Goal: Information Seeking & Learning: Learn about a topic

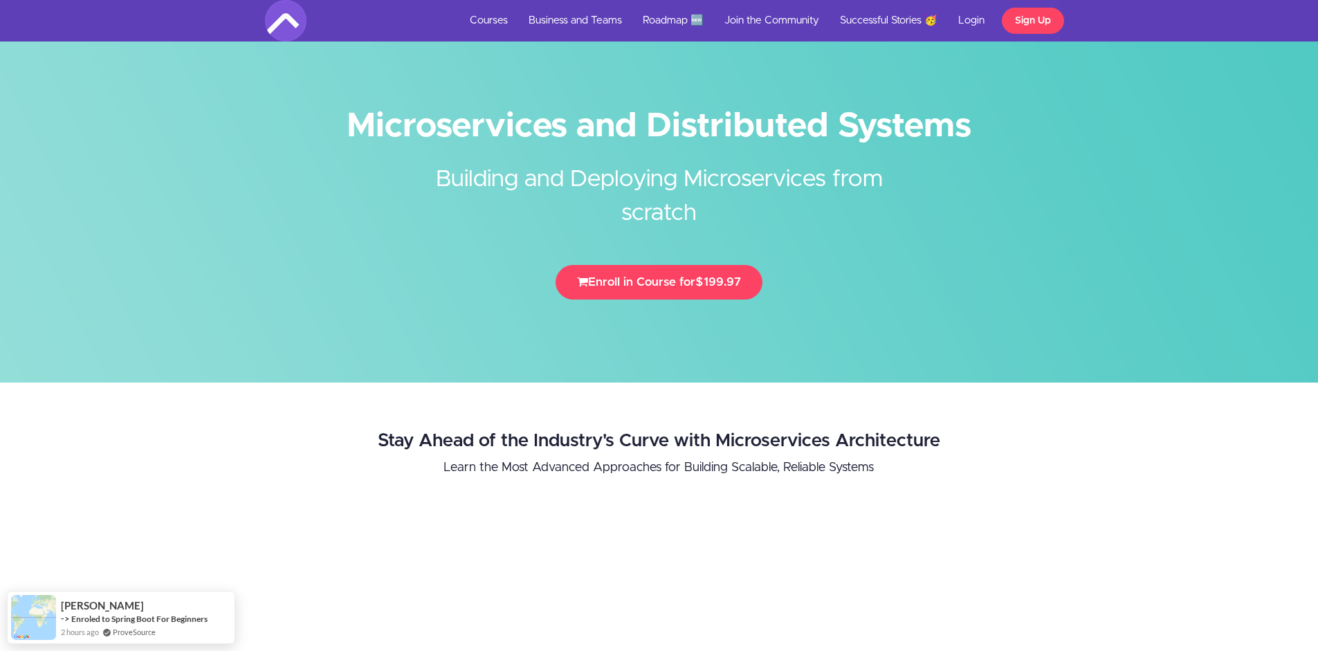
click at [1044, 34] on ul "Courses Business and Teams Roadmap 🆕 Join the Community Successful Stories 🥳 Lo…" at bounding box center [761, 20] width 604 height 41
click at [1033, 22] on link "Sign Up" at bounding box center [1032, 21] width 62 height 26
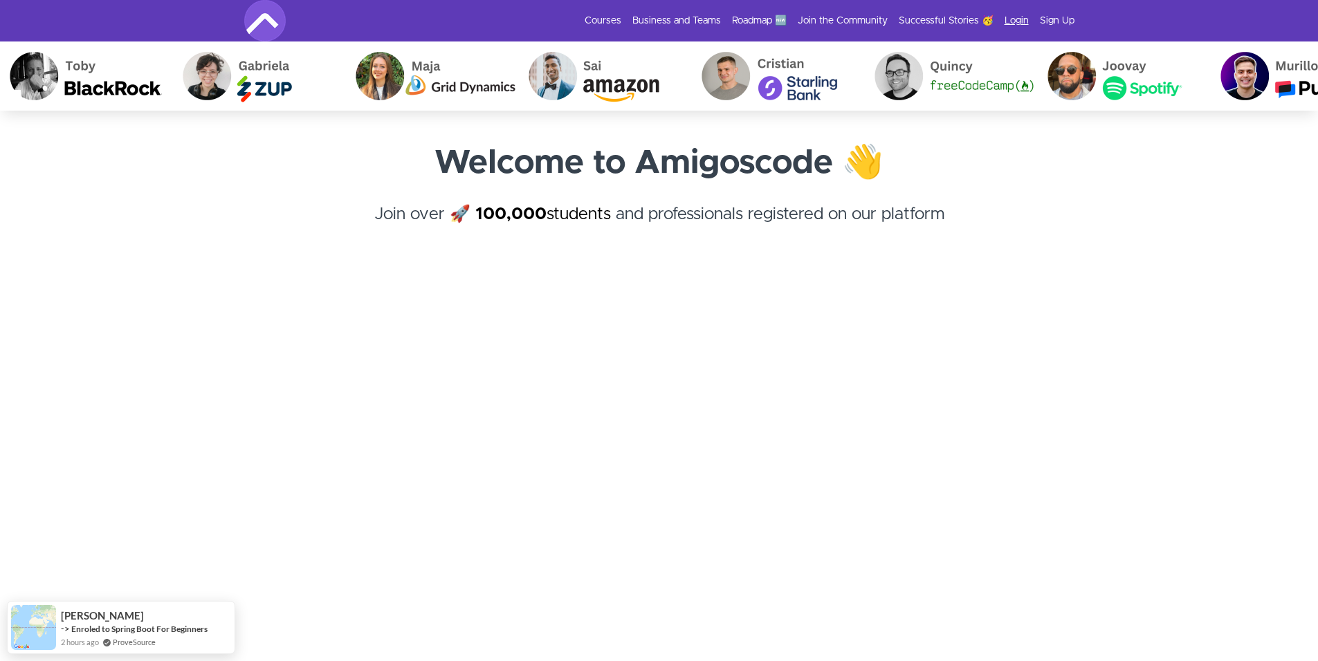
click at [1011, 25] on link "Login" at bounding box center [1016, 21] width 24 height 14
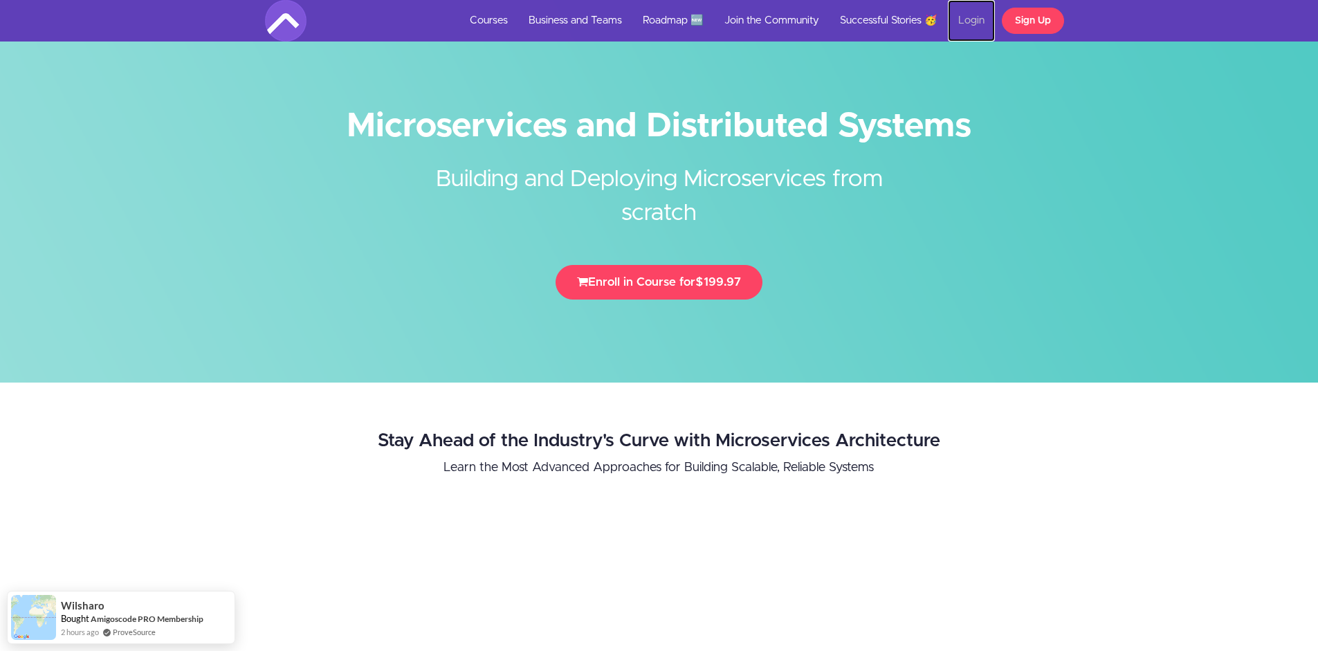
click at [961, 24] on link "Login" at bounding box center [971, 20] width 47 height 41
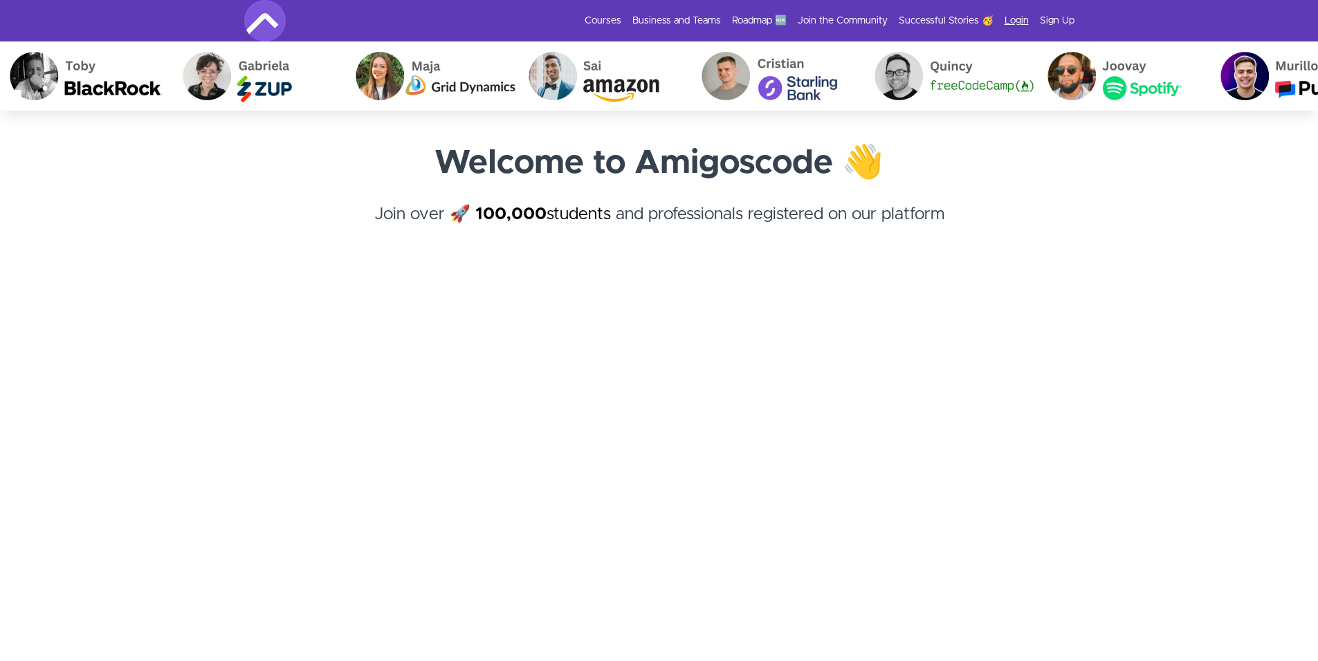
click at [1019, 21] on link "Login" at bounding box center [1016, 21] width 24 height 14
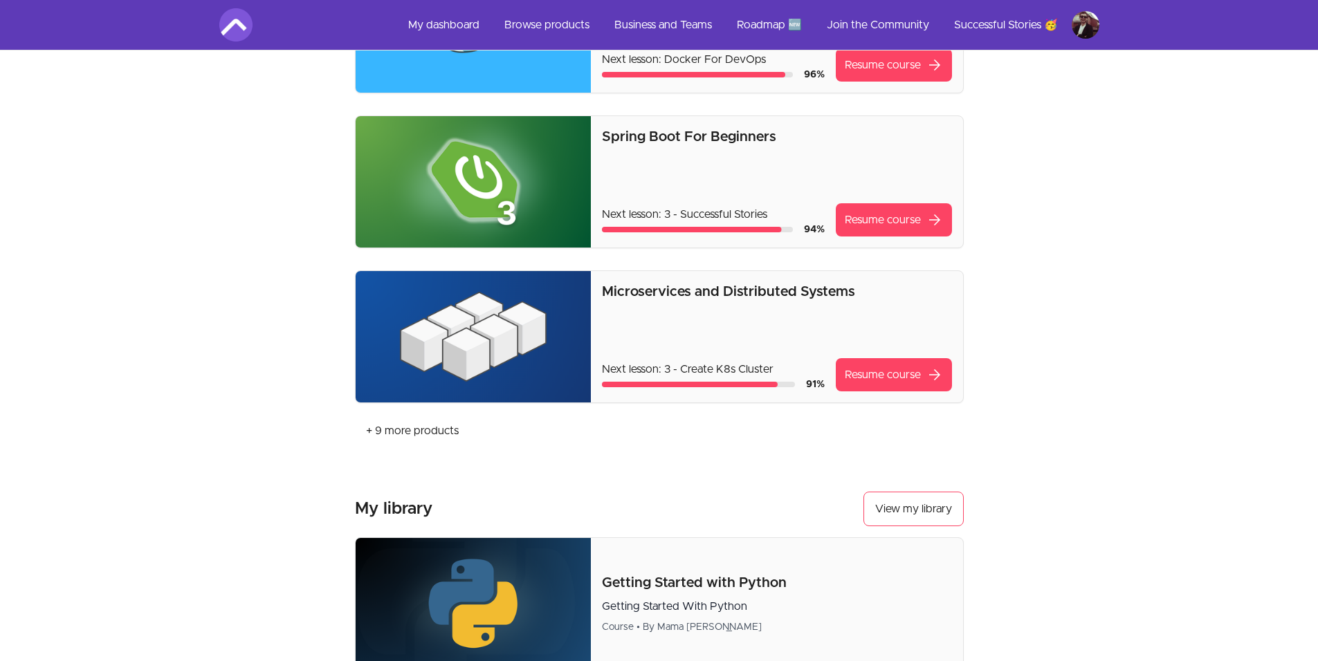
scroll to position [305, 0]
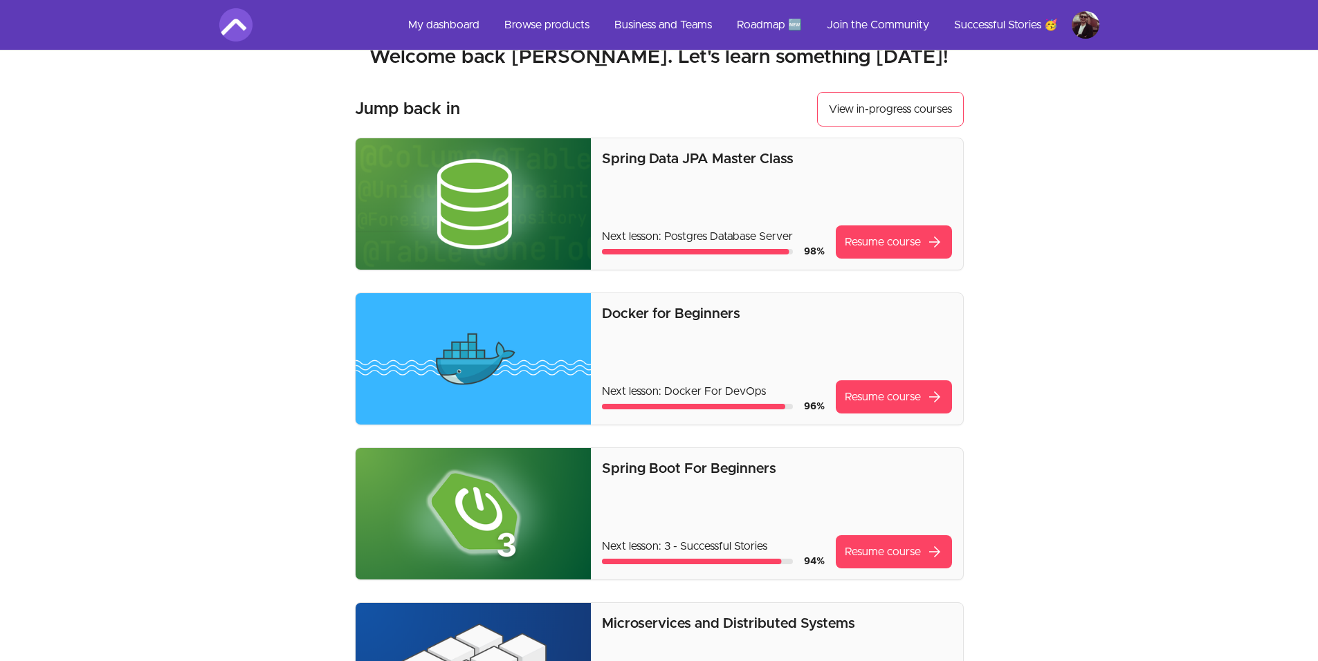
scroll to position [0, 0]
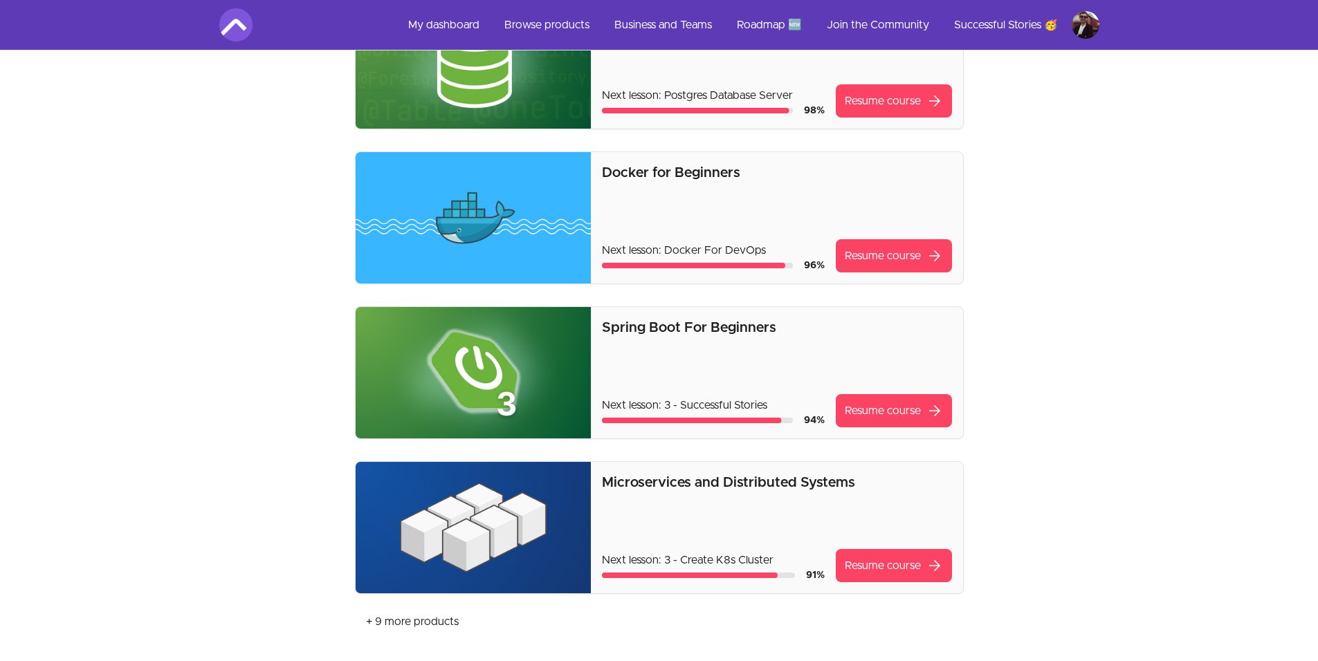
scroll to position [277, 0]
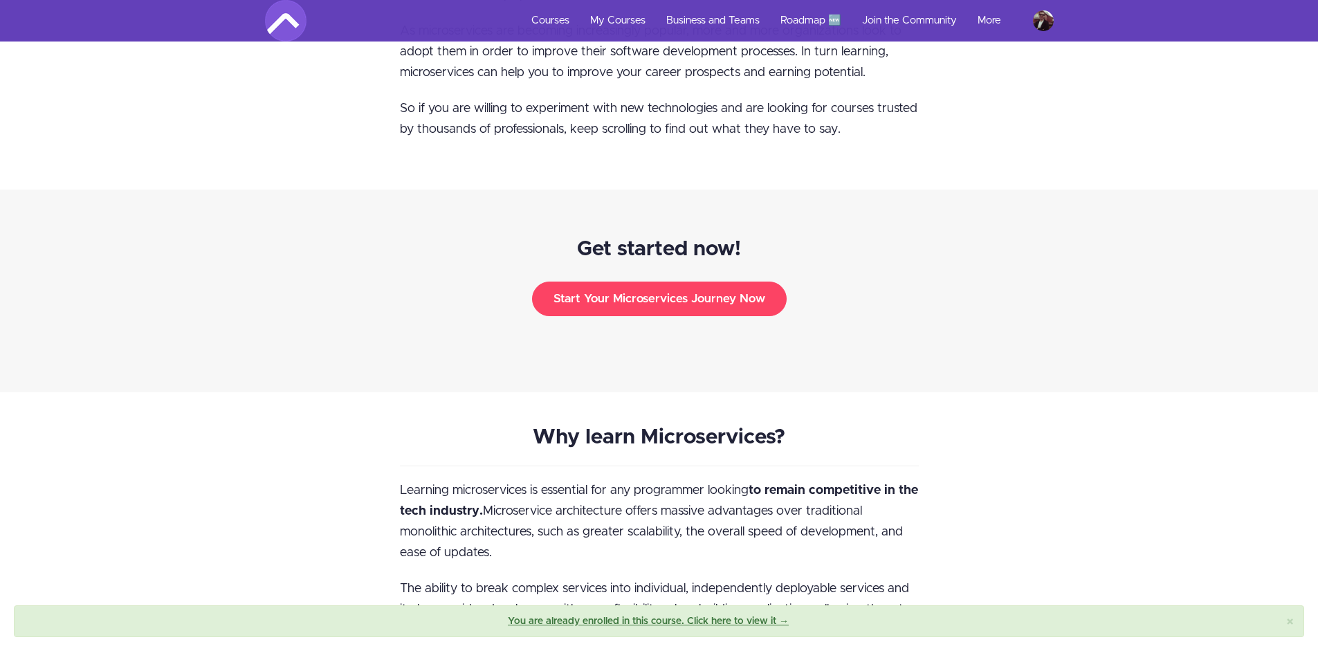
scroll to position [1591, 0]
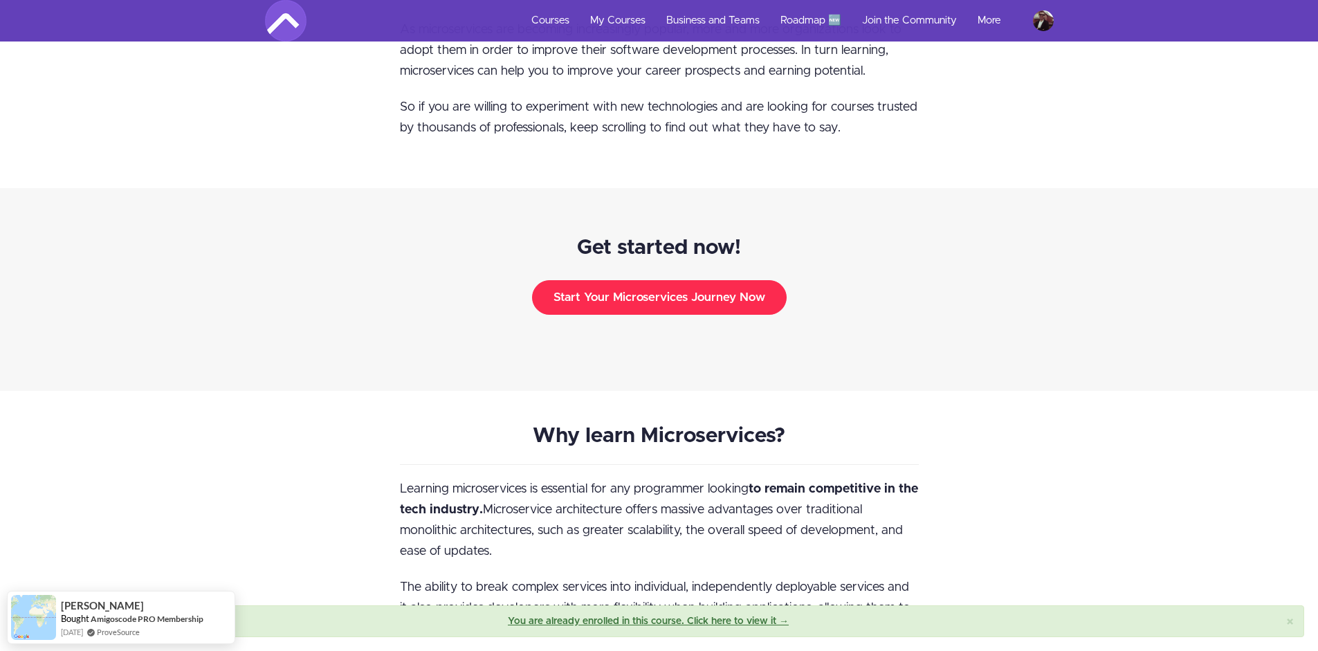
click at [722, 280] on button "Start Your Microservices Journey Now" at bounding box center [659, 297] width 255 height 35
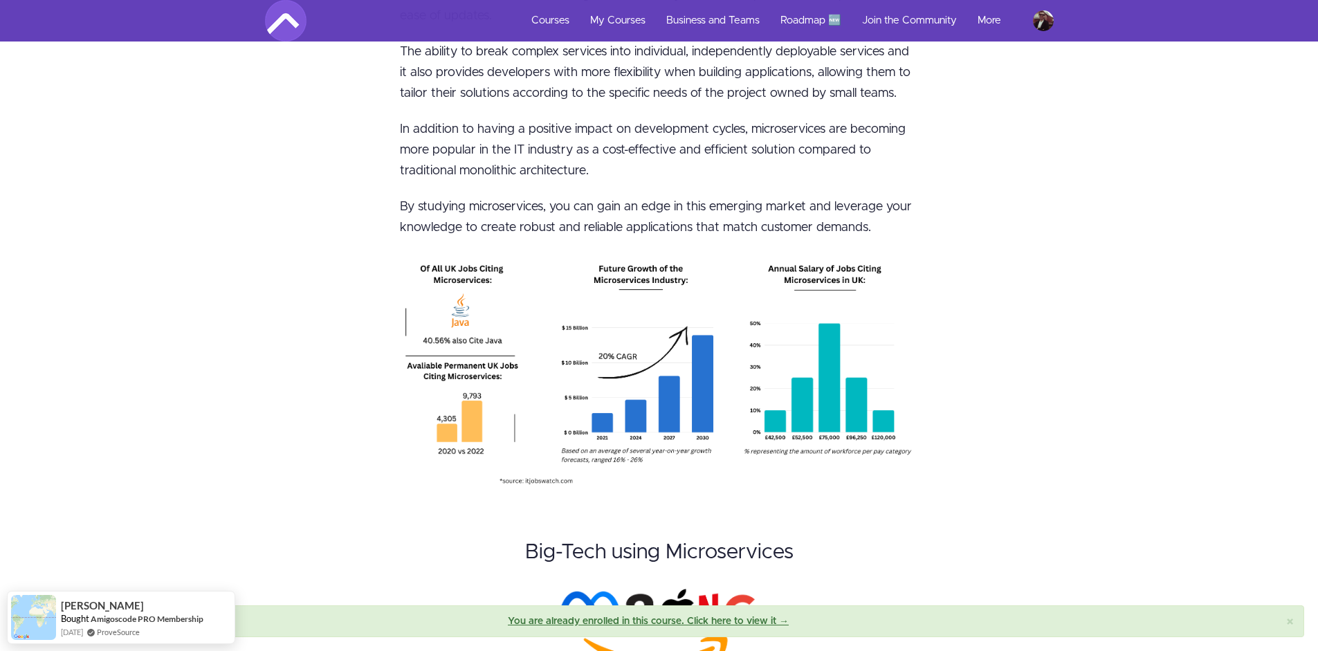
scroll to position [2144, 0]
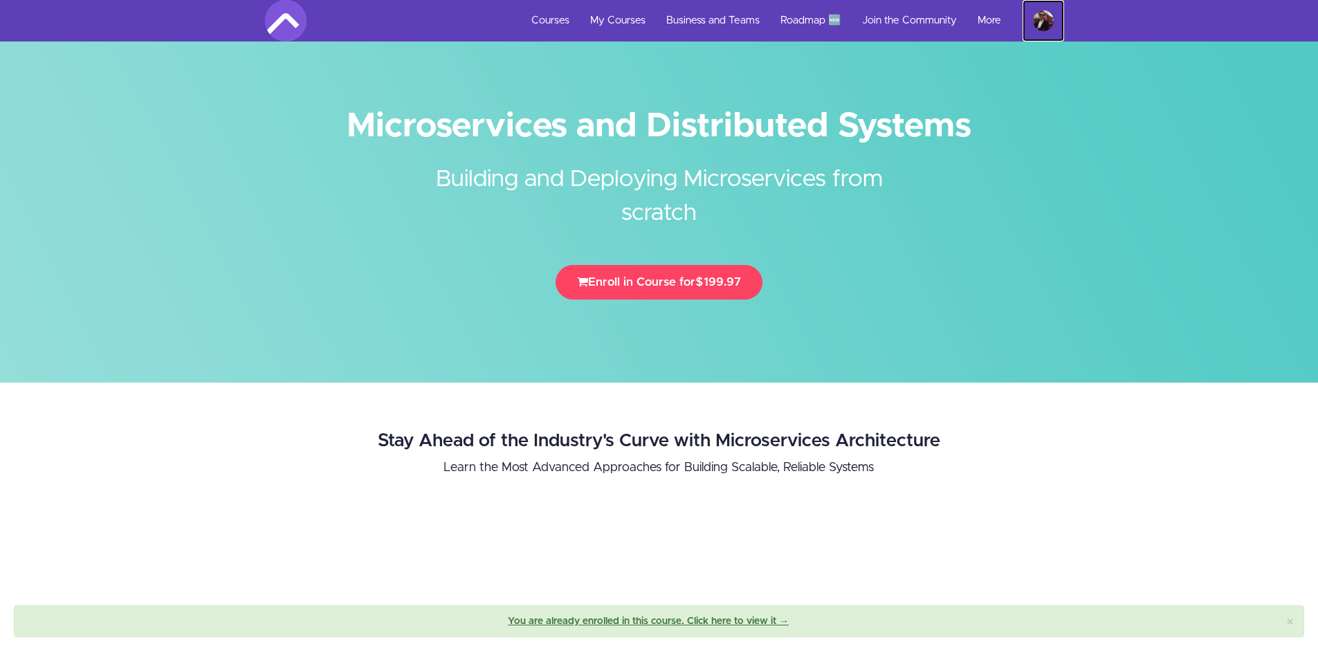
click at [1049, 26] on img at bounding box center [1043, 20] width 21 height 21
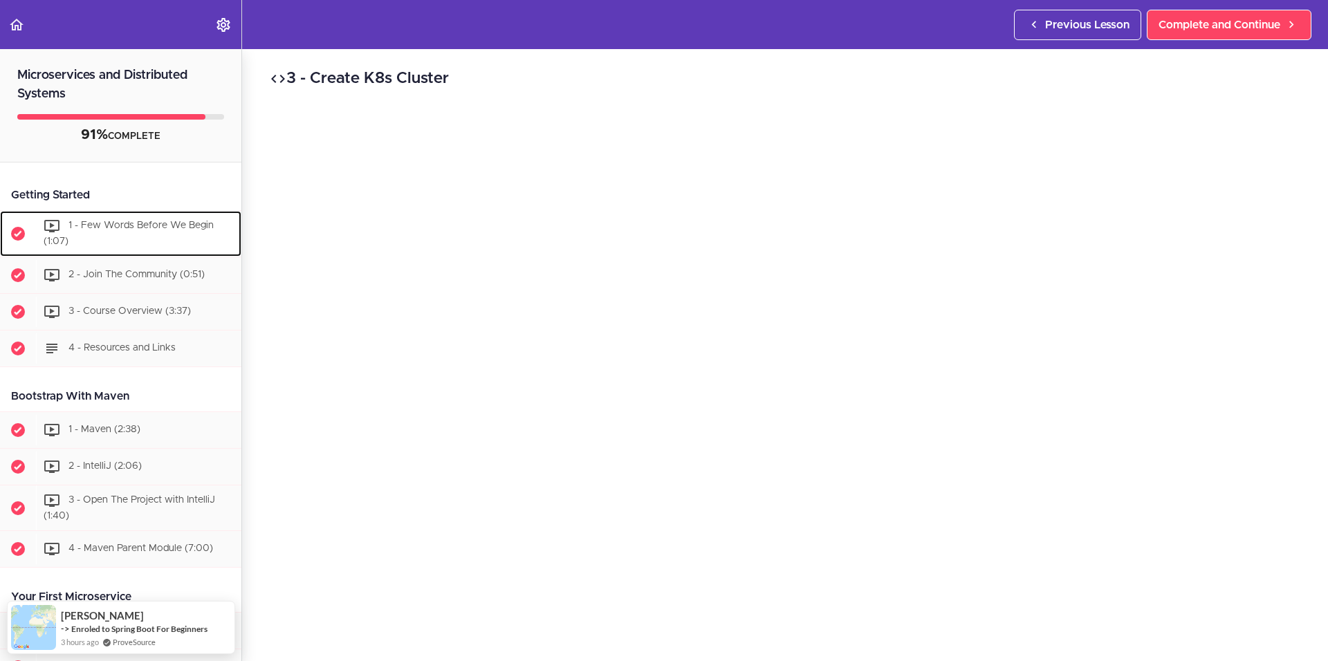
click at [124, 223] on span "1 - Few Words Before We Begin (1:07)" at bounding box center [129, 234] width 170 height 26
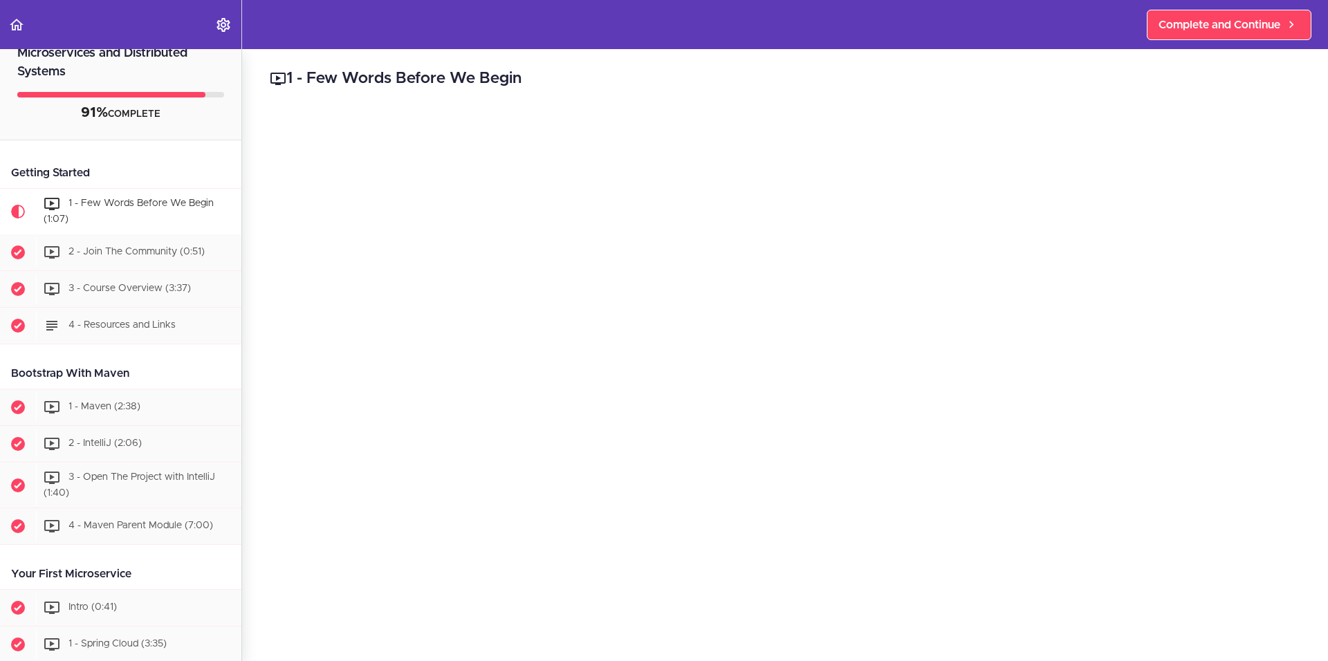
scroll to position [12, 0]
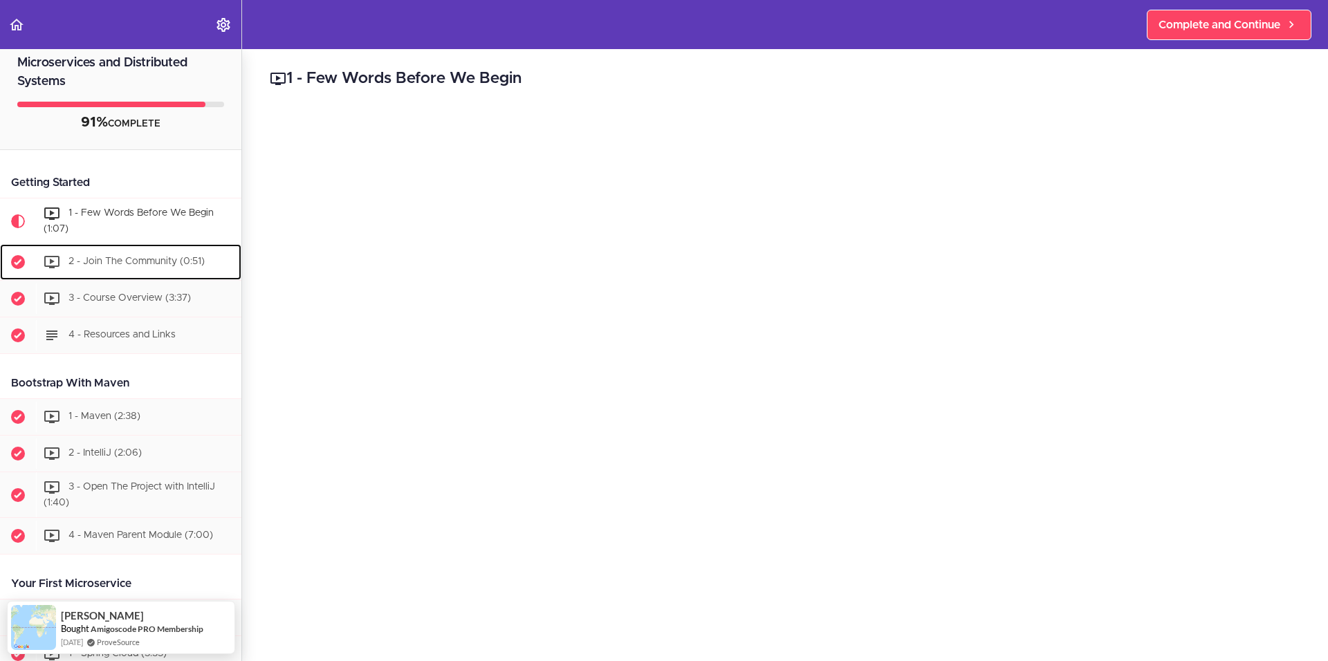
click at [135, 251] on div "2 - Join The Community (0:51)" at bounding box center [138, 262] width 205 height 30
click at [130, 265] on span "2 - Join The Community (0:51)" at bounding box center [136, 262] width 136 height 10
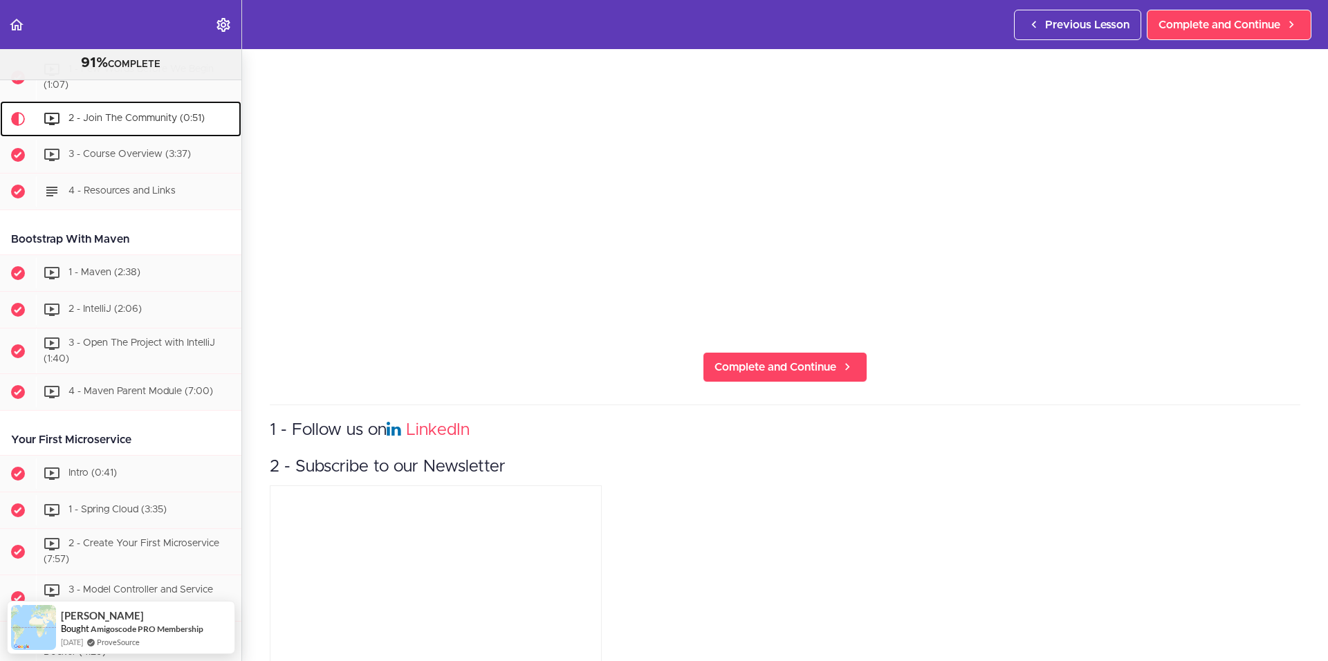
scroll to position [843, 0]
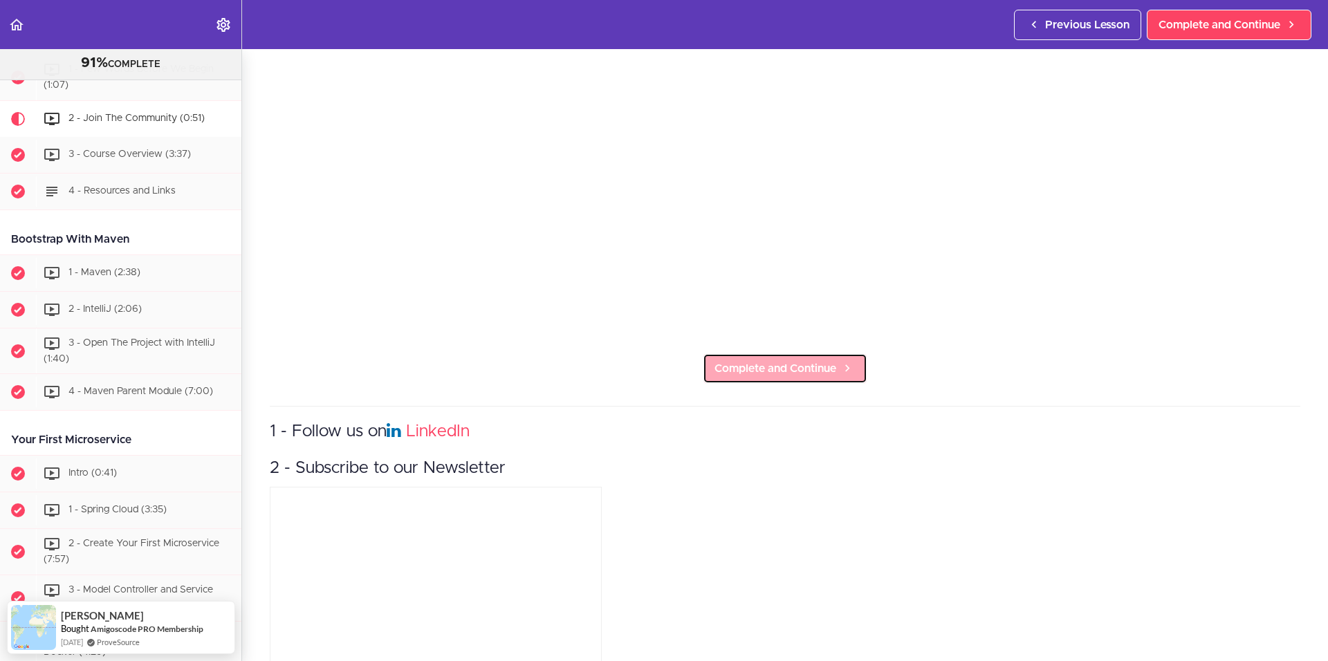
click at [770, 360] on span "Complete and Continue" at bounding box center [775, 368] width 122 height 17
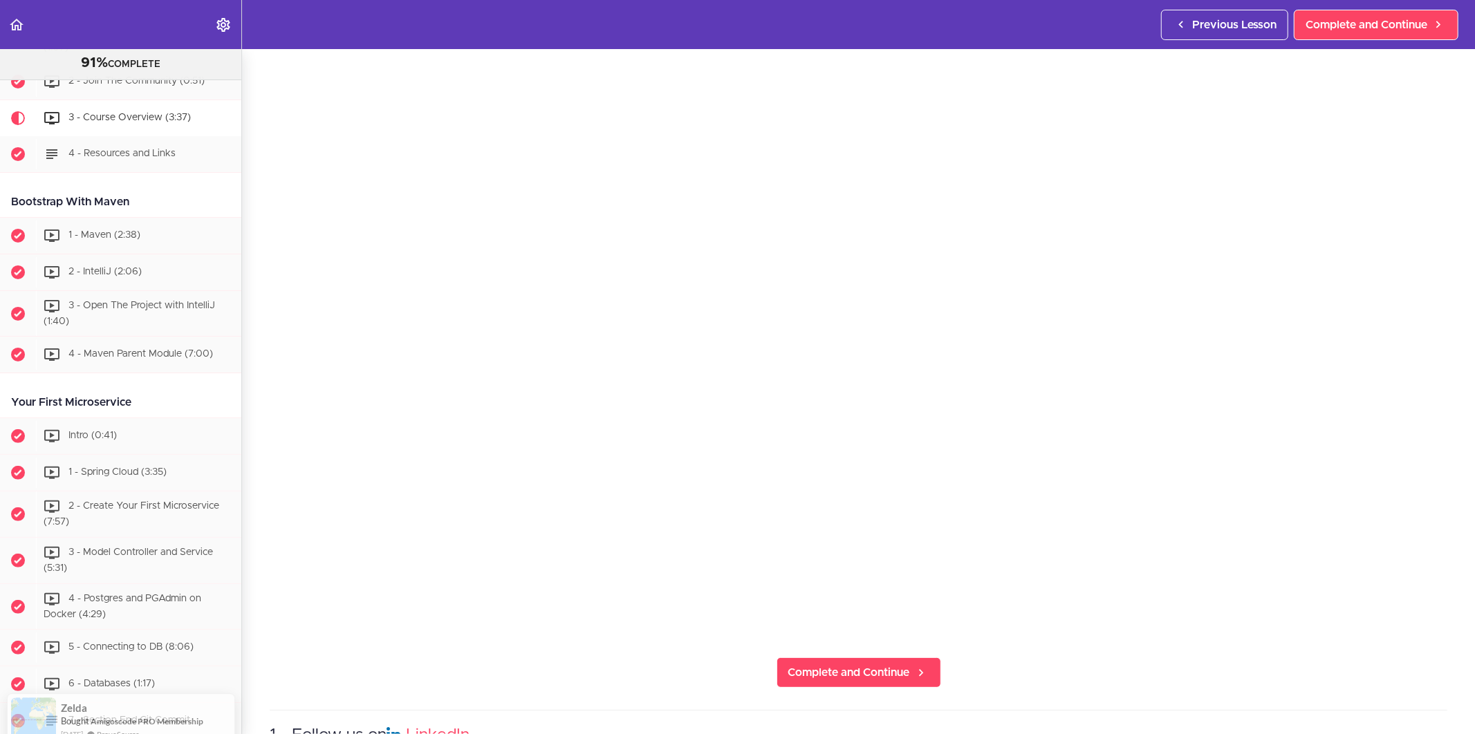
scroll to position [175, 0]
click at [922, 660] on icon at bounding box center [921, 673] width 17 height 15
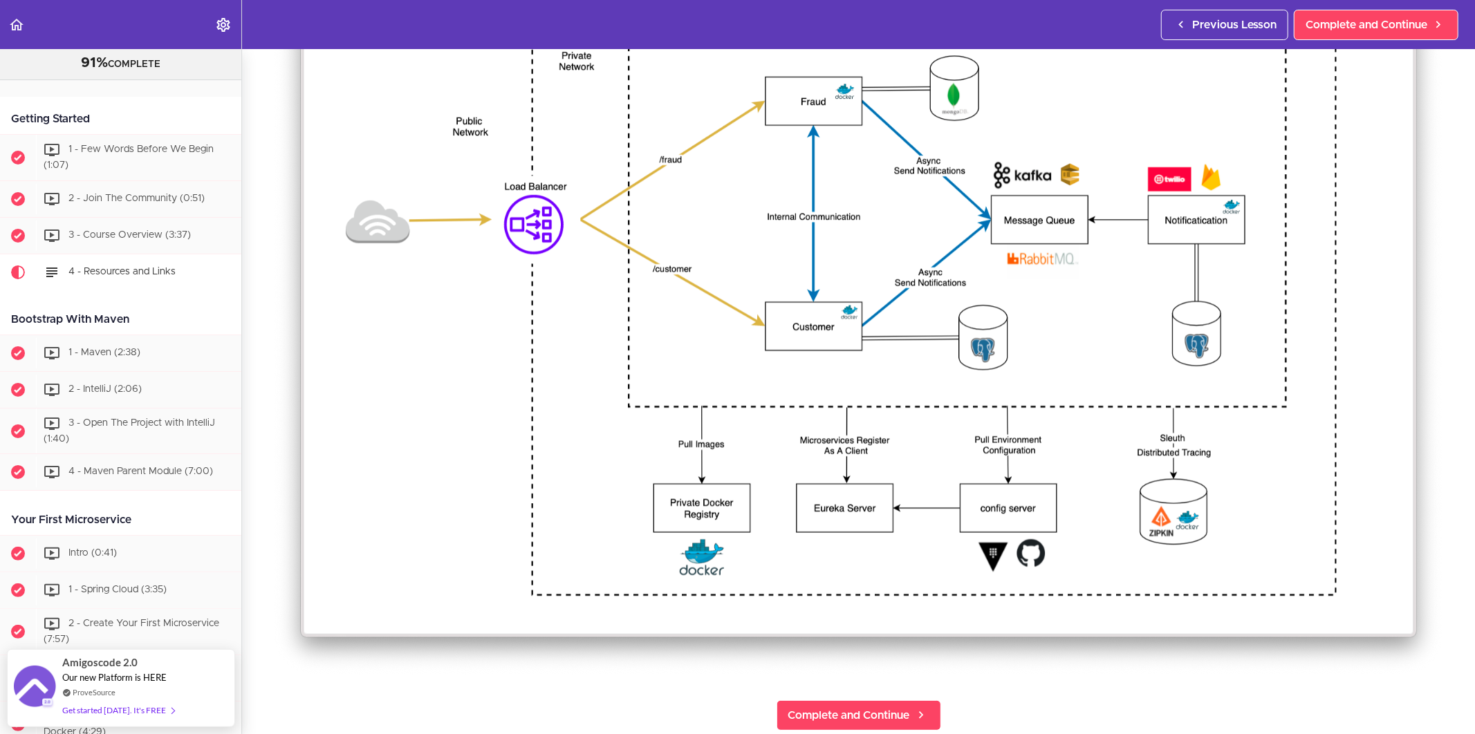
scroll to position [537, 0]
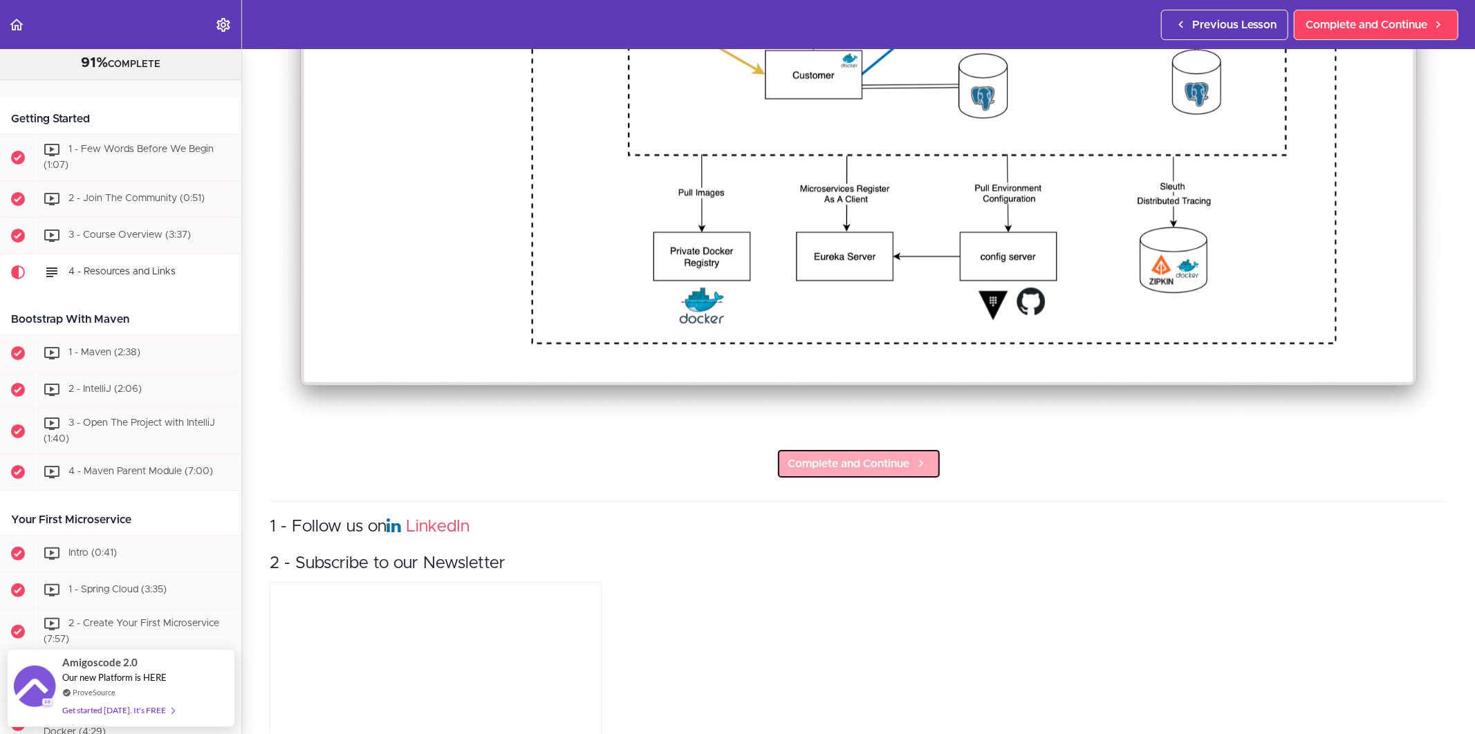
click at [876, 479] on link "Complete and Continue" at bounding box center [859, 464] width 165 height 30
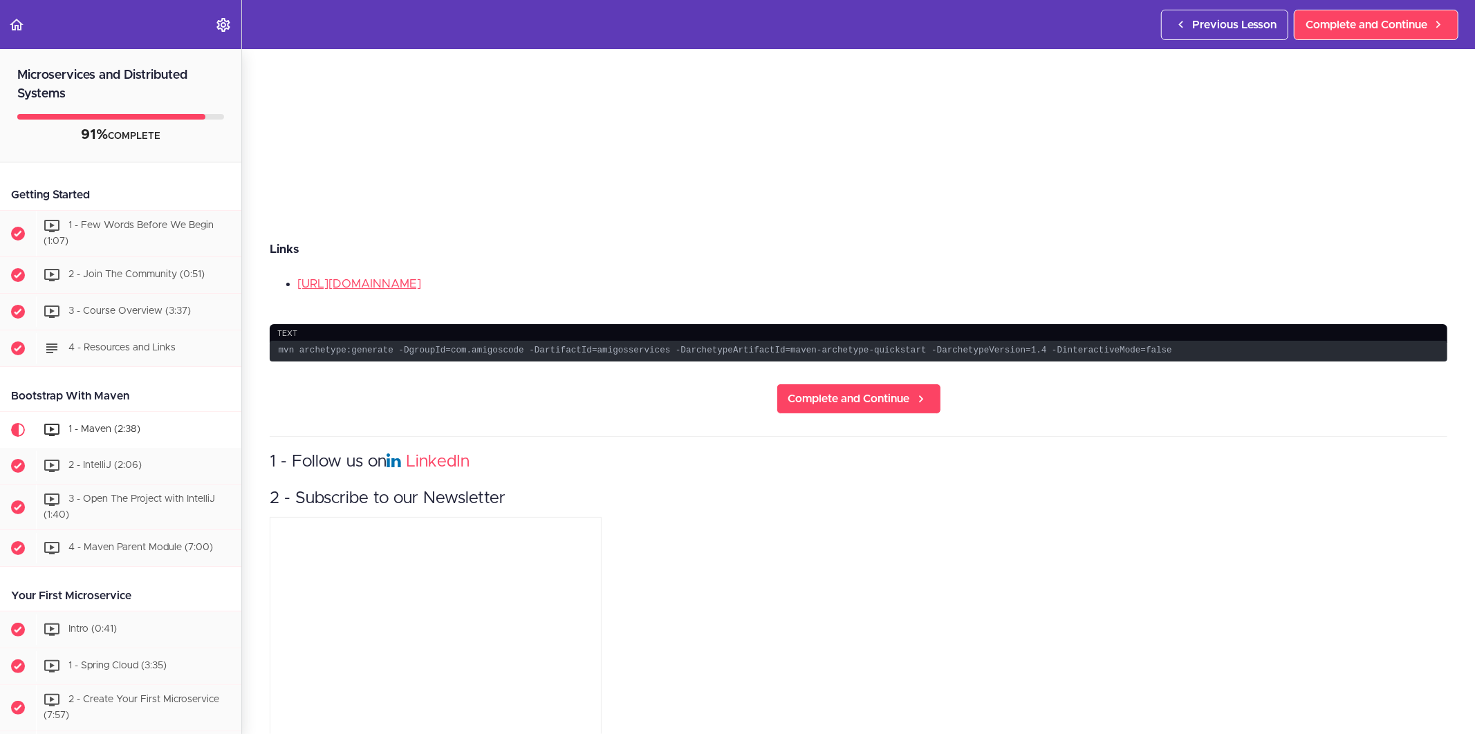
scroll to position [583, 0]
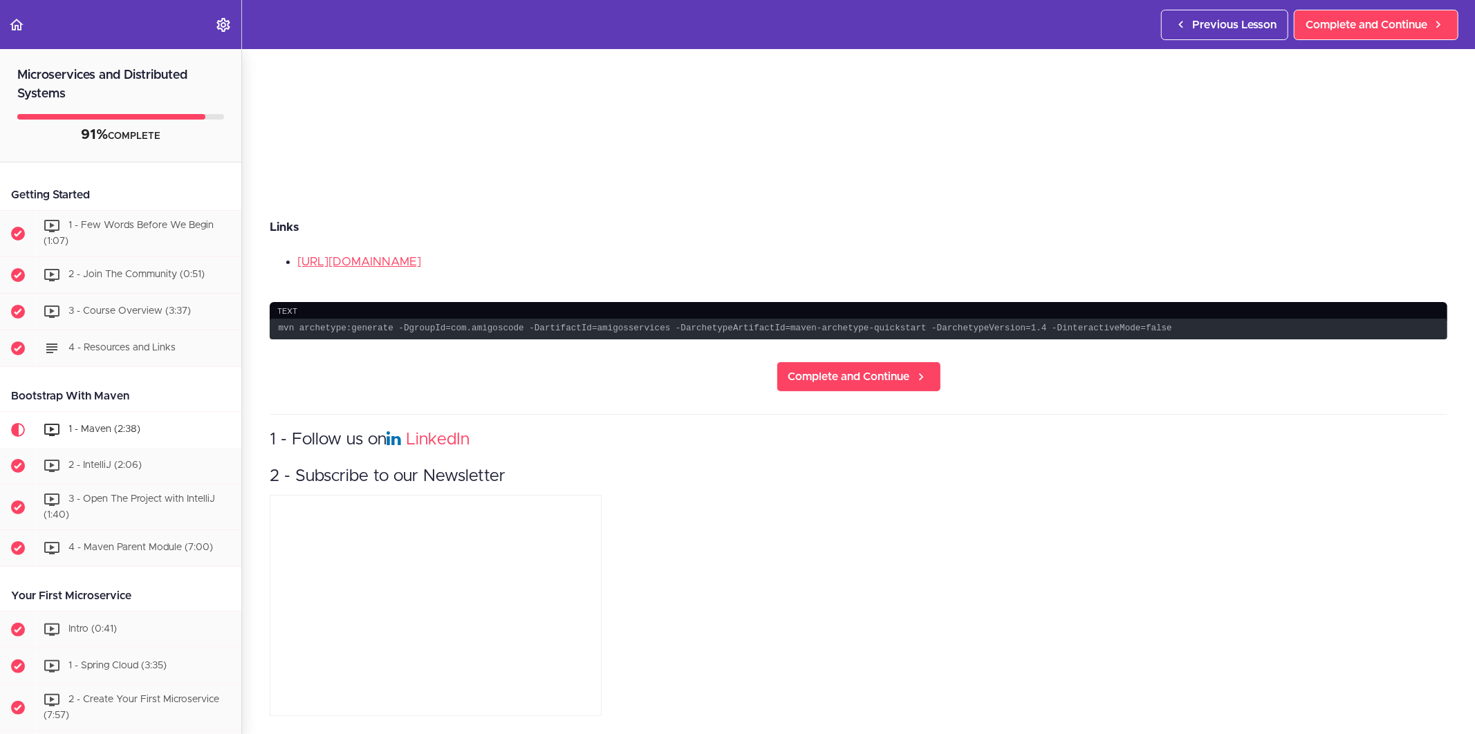
click at [295, 319] on code "mvn archetype:generate -DgroupId=com.amigoscode -DartifactId=amigosservices -Da…" at bounding box center [859, 329] width 1178 height 21
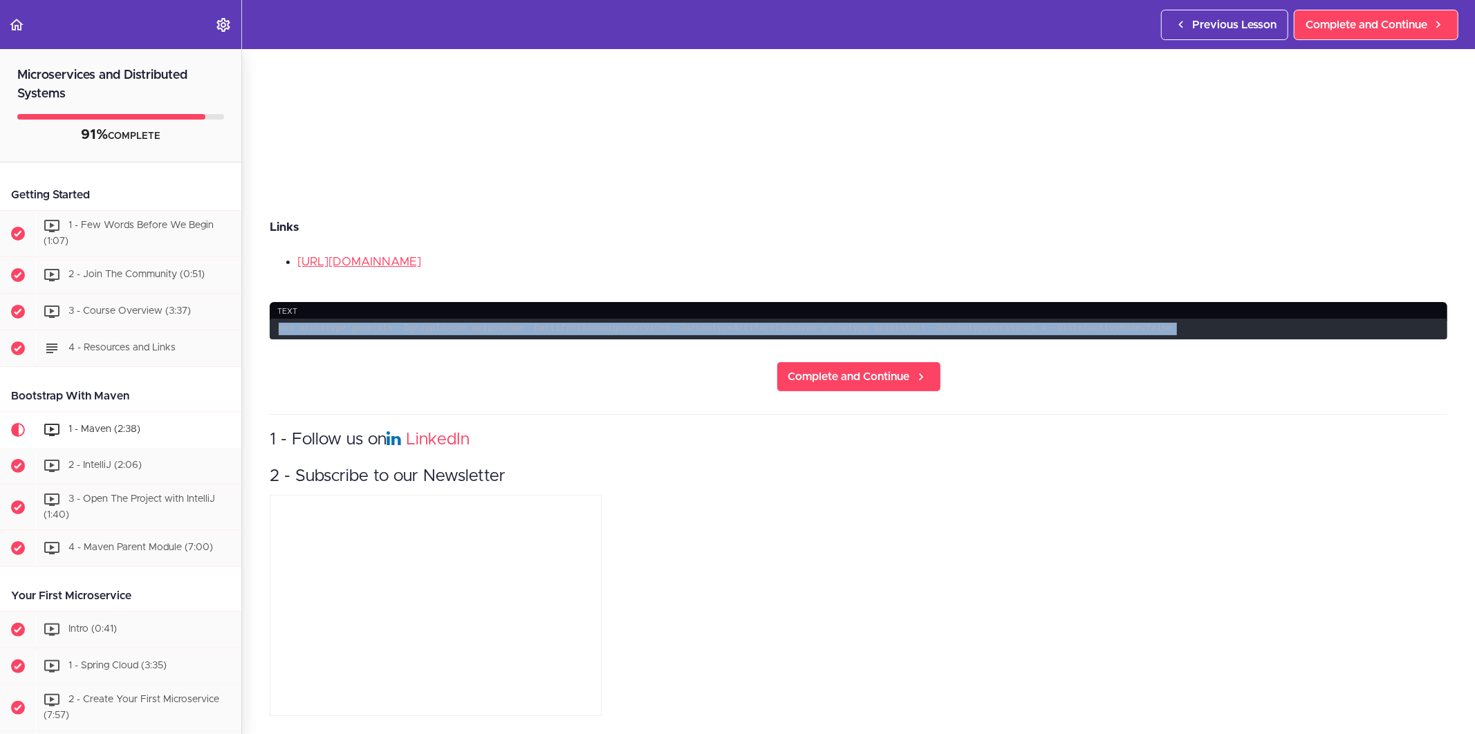
click at [295, 319] on code "mvn archetype:generate -DgroupId=com.amigoscode -DartifactId=amigosservices -Da…" at bounding box center [859, 329] width 1178 height 21
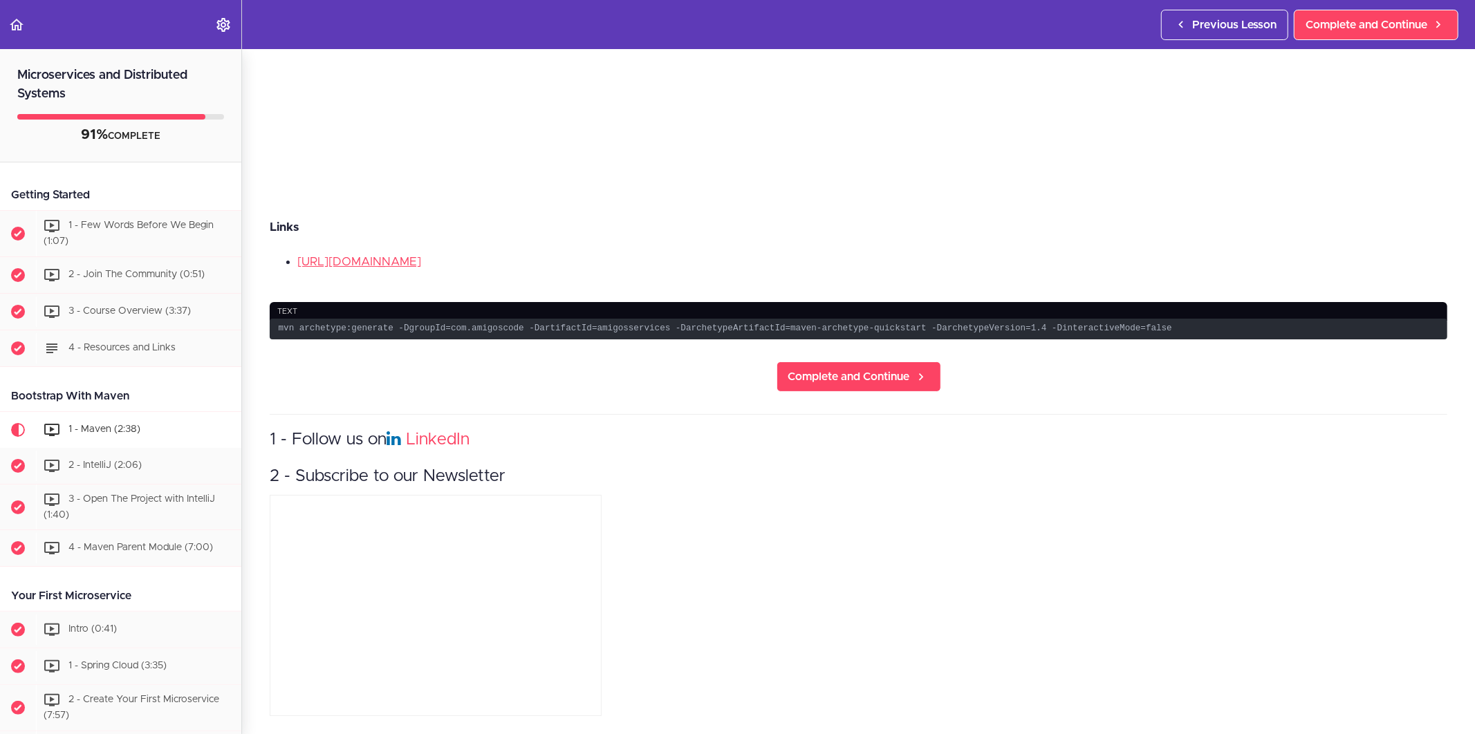
click at [499, 392] on section "Microservices and Distributed Systems 91% COMPLETE Getting Started 1 - Few Word…" at bounding box center [737, 391] width 1475 height 685
drag, startPoint x: 388, startPoint y: 316, endPoint x: 420, endPoint y: 317, distance: 32.5
click at [420, 319] on code "mvn archetype:generate -DgroupId=com.amigoscode -DartifactId=amigosservices -Da…" at bounding box center [859, 329] width 1178 height 21
click at [522, 344] on section "Microservices and Distributed Systems 91% COMPLETE Getting Started 1 - Few Word…" at bounding box center [737, 391] width 1475 height 685
drag, startPoint x: 503, startPoint y: 315, endPoint x: 564, endPoint y: 314, distance: 60.9
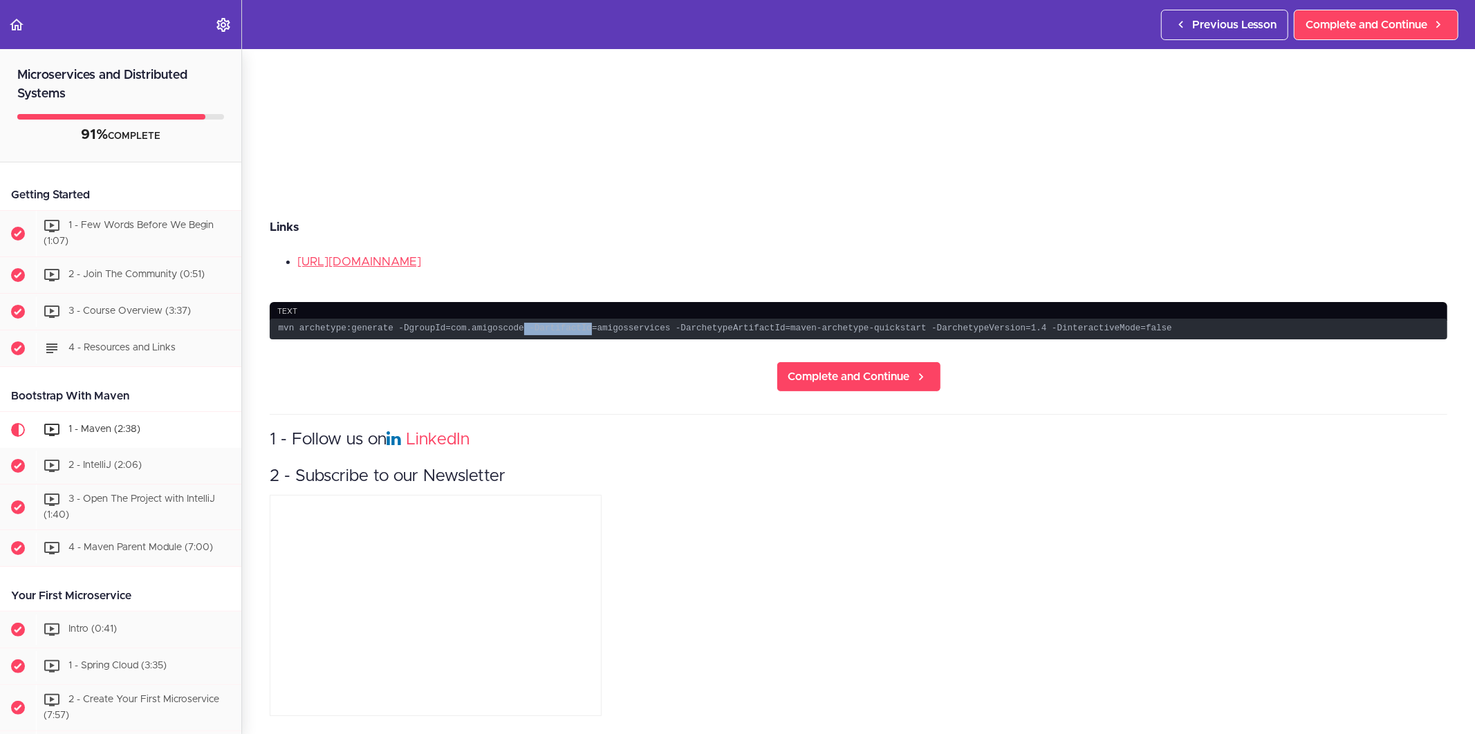
click at [564, 319] on code "mvn archetype:generate -DgroupId=com.amigoscode -DartifactId=amigosservices -Da…" at bounding box center [859, 329] width 1178 height 21
drag, startPoint x: 593, startPoint y: 369, endPoint x: 609, endPoint y: 328, distance: 44.4
click at [593, 369] on section "Microservices and Distributed Systems 91% COMPLETE Getting Started 1 - Few Word…" at bounding box center [737, 391] width 1475 height 685
click at [793, 319] on code "mvn archetype:generate -DgroupId=com.amigoscode -DartifactId=amigosservices -Da…" at bounding box center [859, 329] width 1178 height 21
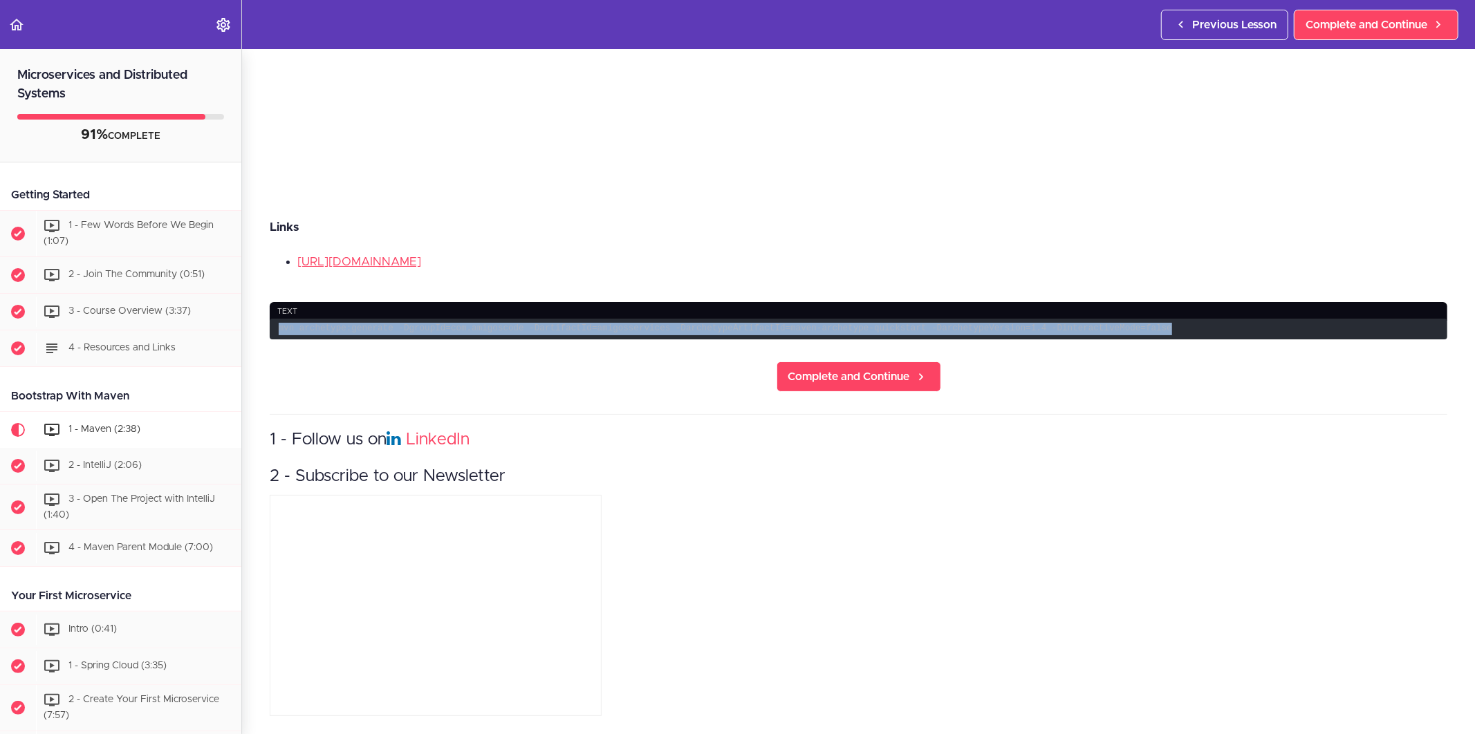
drag, startPoint x: 1048, startPoint y: 315, endPoint x: 274, endPoint y: 312, distance: 774.6
click at [274, 319] on code "mvn archetype:generate -DgroupId=com.amigoscode -DartifactId=amigosservices -Da…" at bounding box center [859, 329] width 1178 height 21
copy code "mvn archetype:generate -DgroupId=com.amigoscode -DartifactId=amigosservices -Da…"
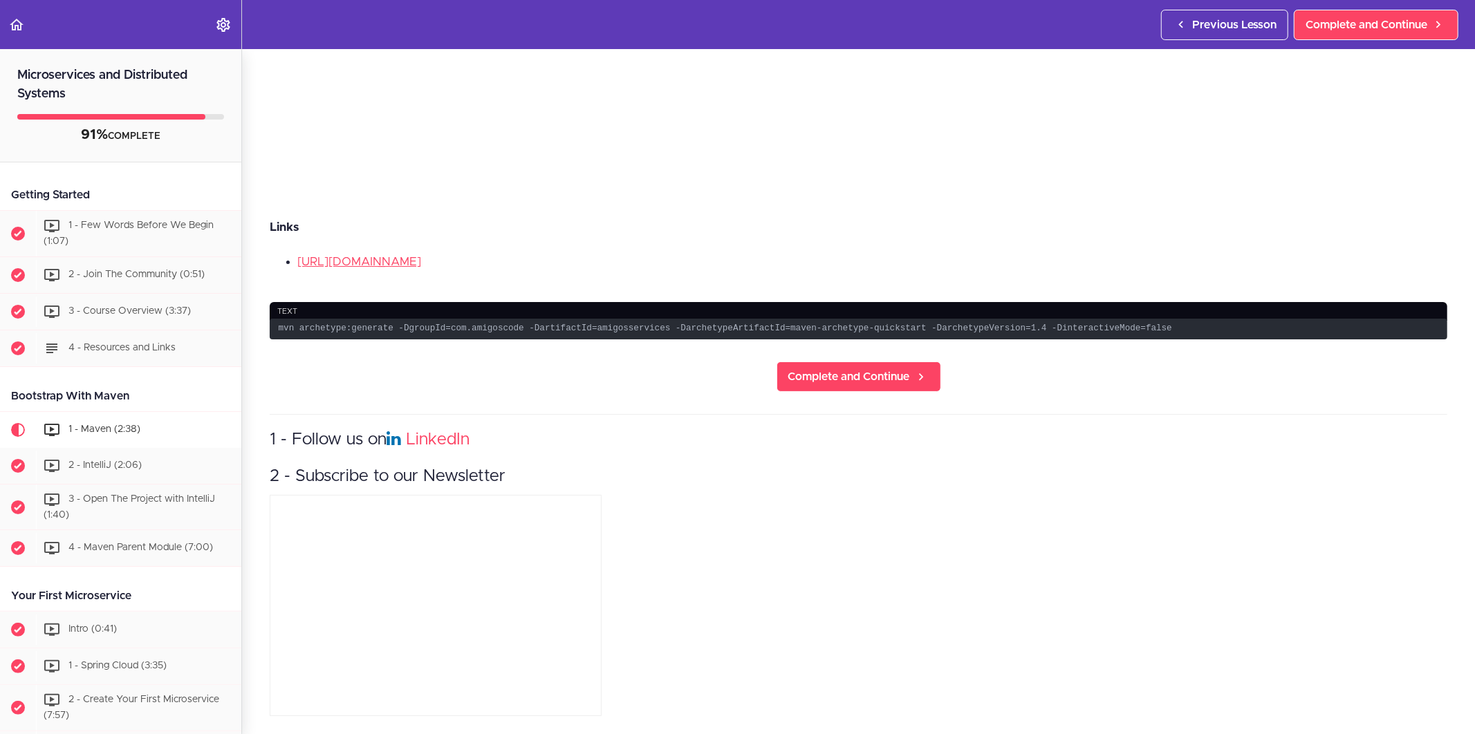
click at [519, 373] on section "Microservices and Distributed Systems 91% COMPLETE Getting Started 1 - Few Word…" at bounding box center [737, 391] width 1475 height 685
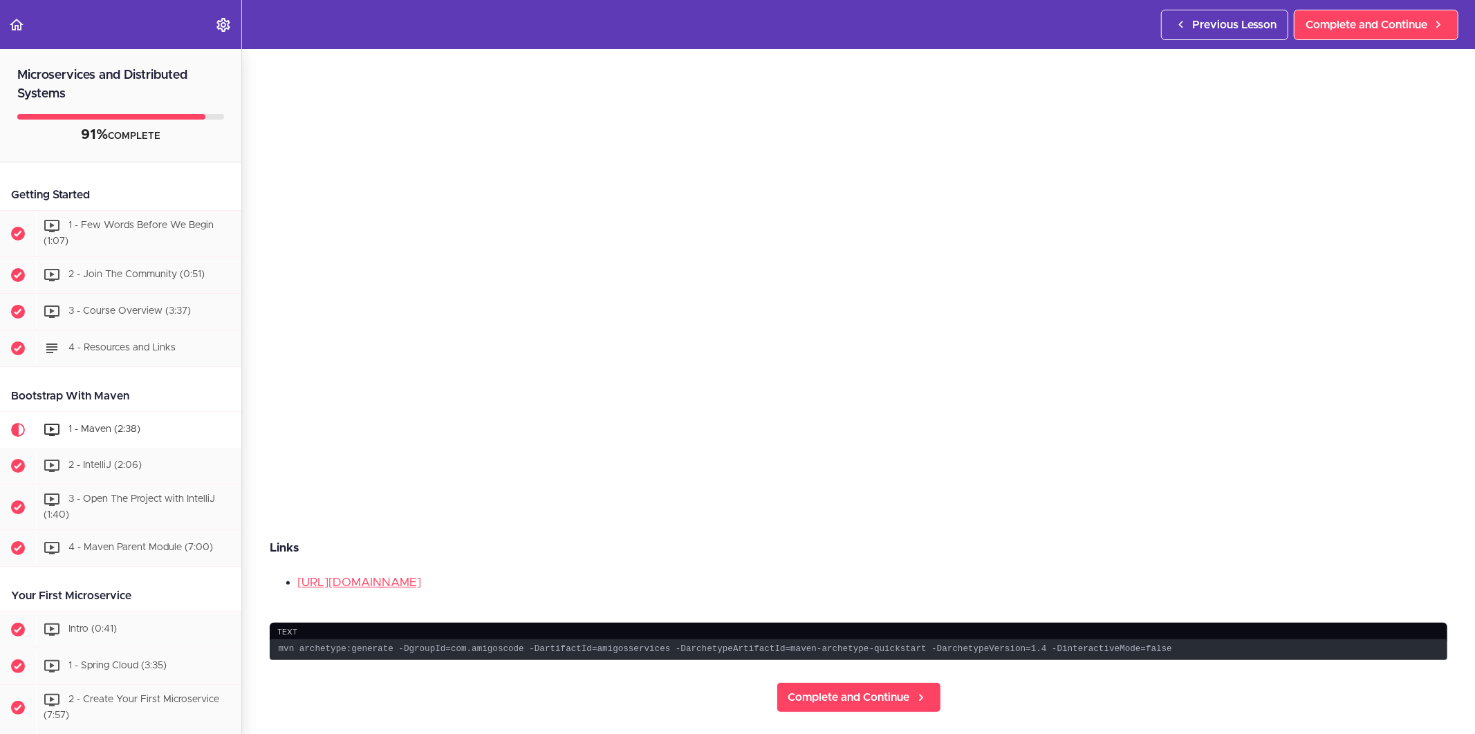
scroll to position [429, 0]
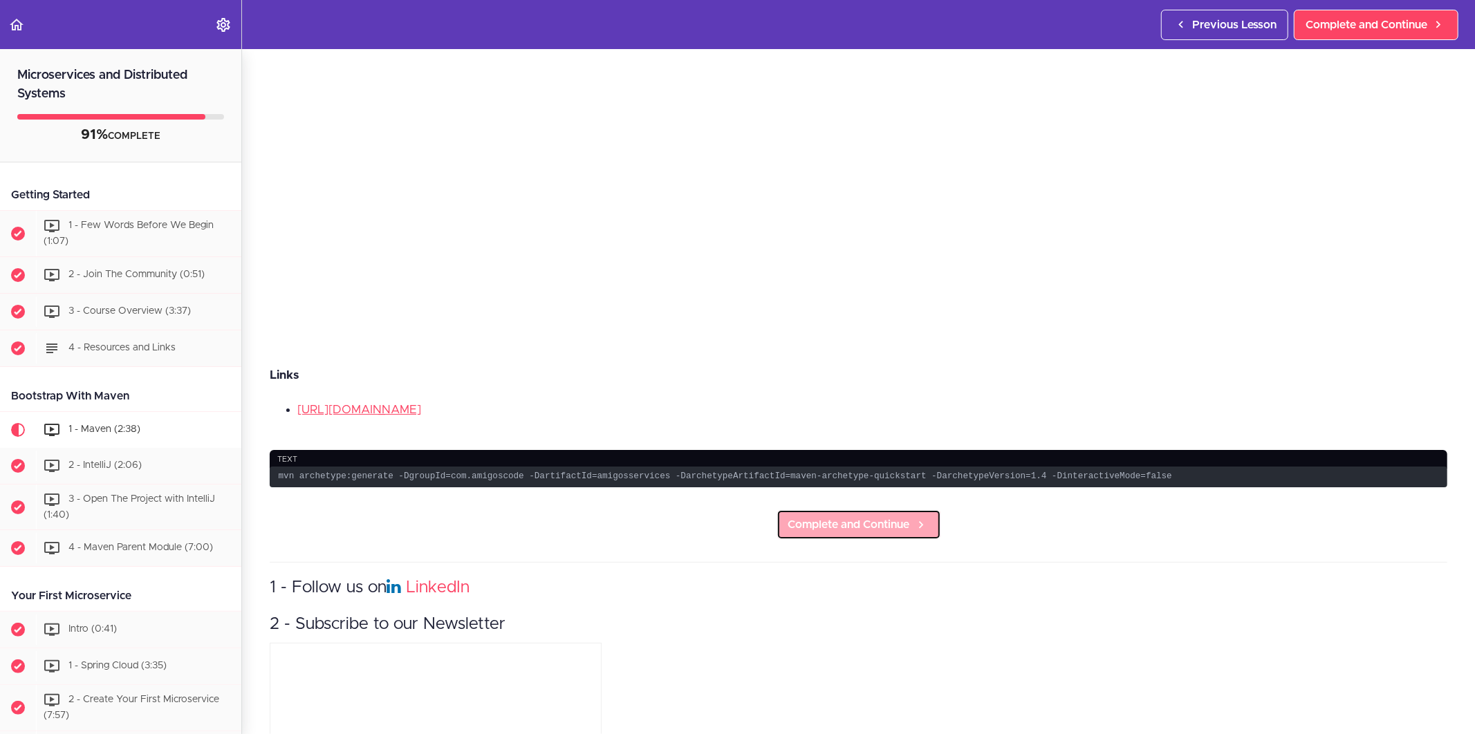
click at [898, 519] on span "Complete and Continue" at bounding box center [849, 525] width 122 height 17
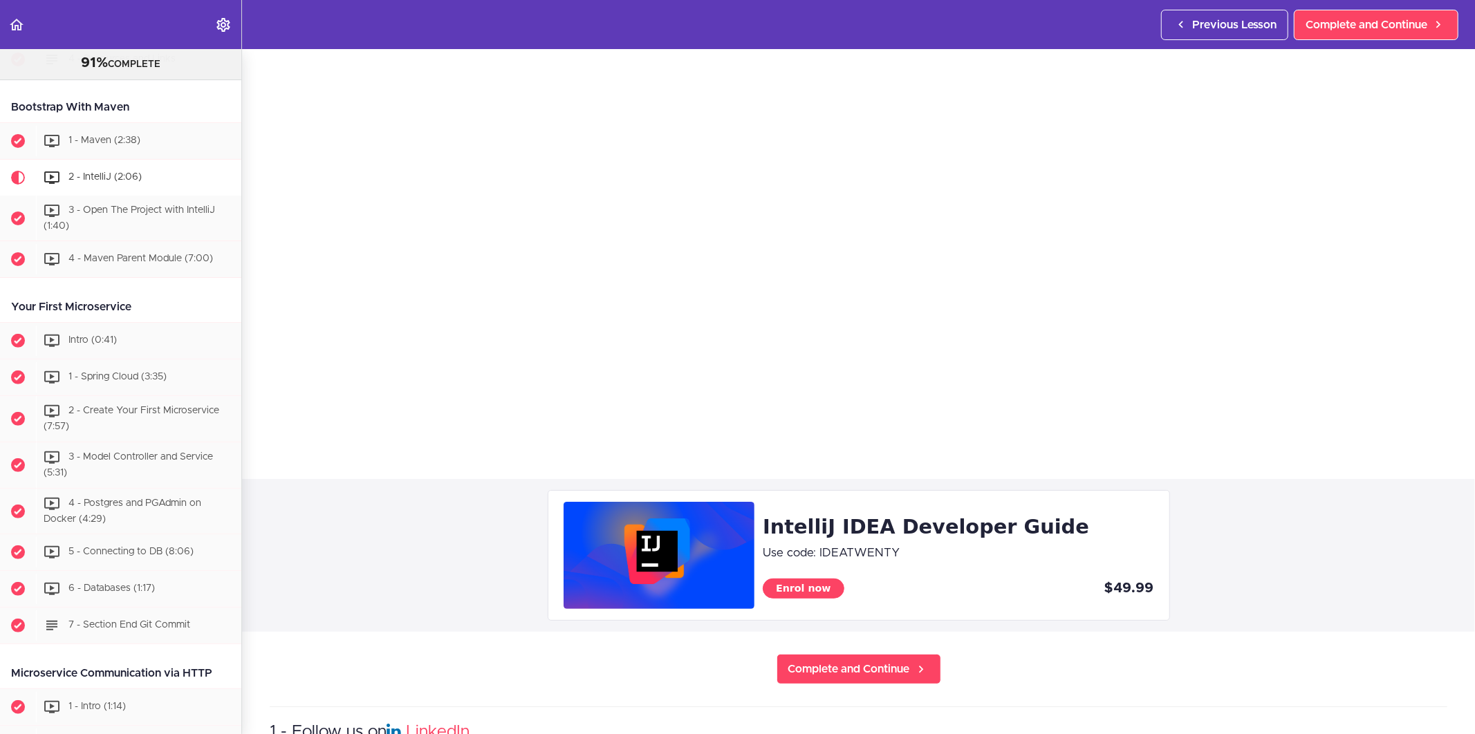
scroll to position [384, 0]
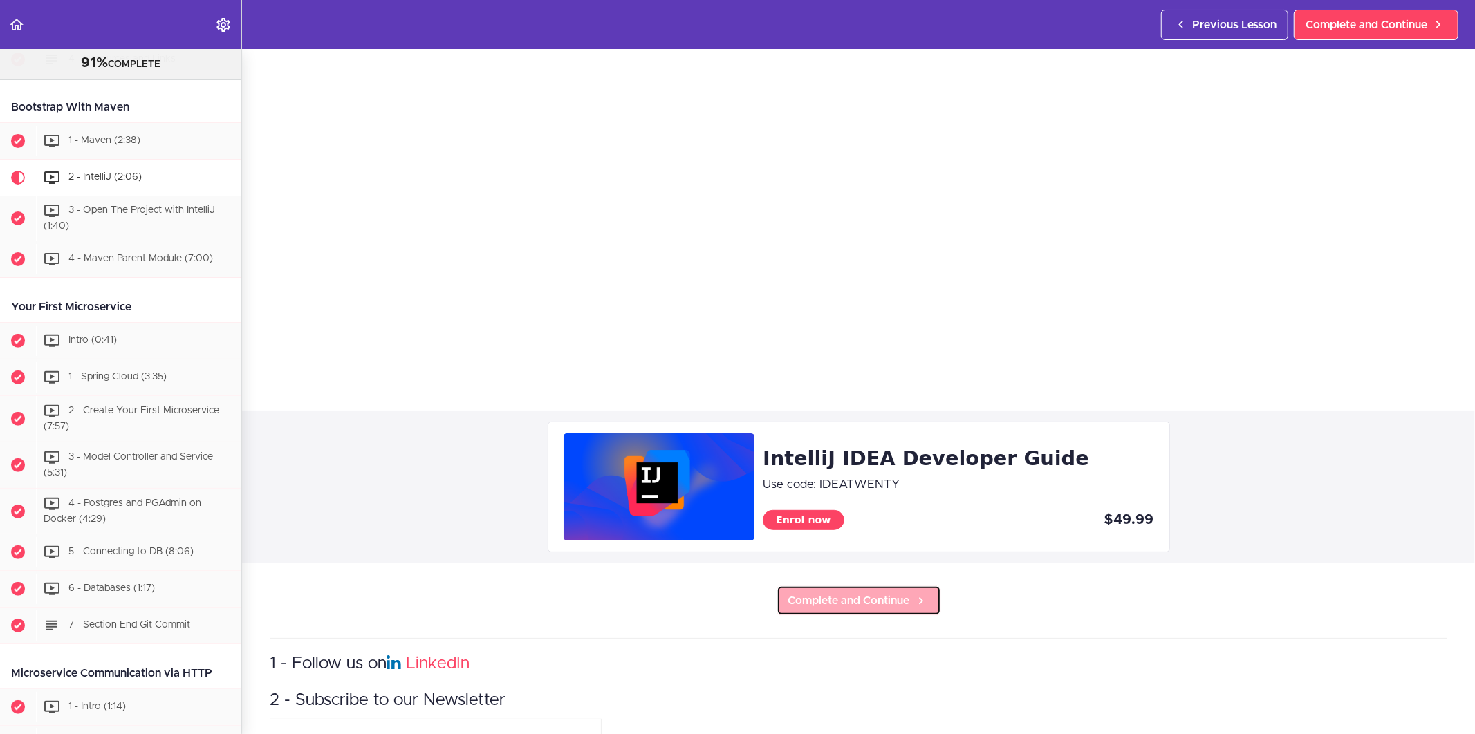
click at [865, 593] on span "Complete and Continue" at bounding box center [849, 601] width 122 height 17
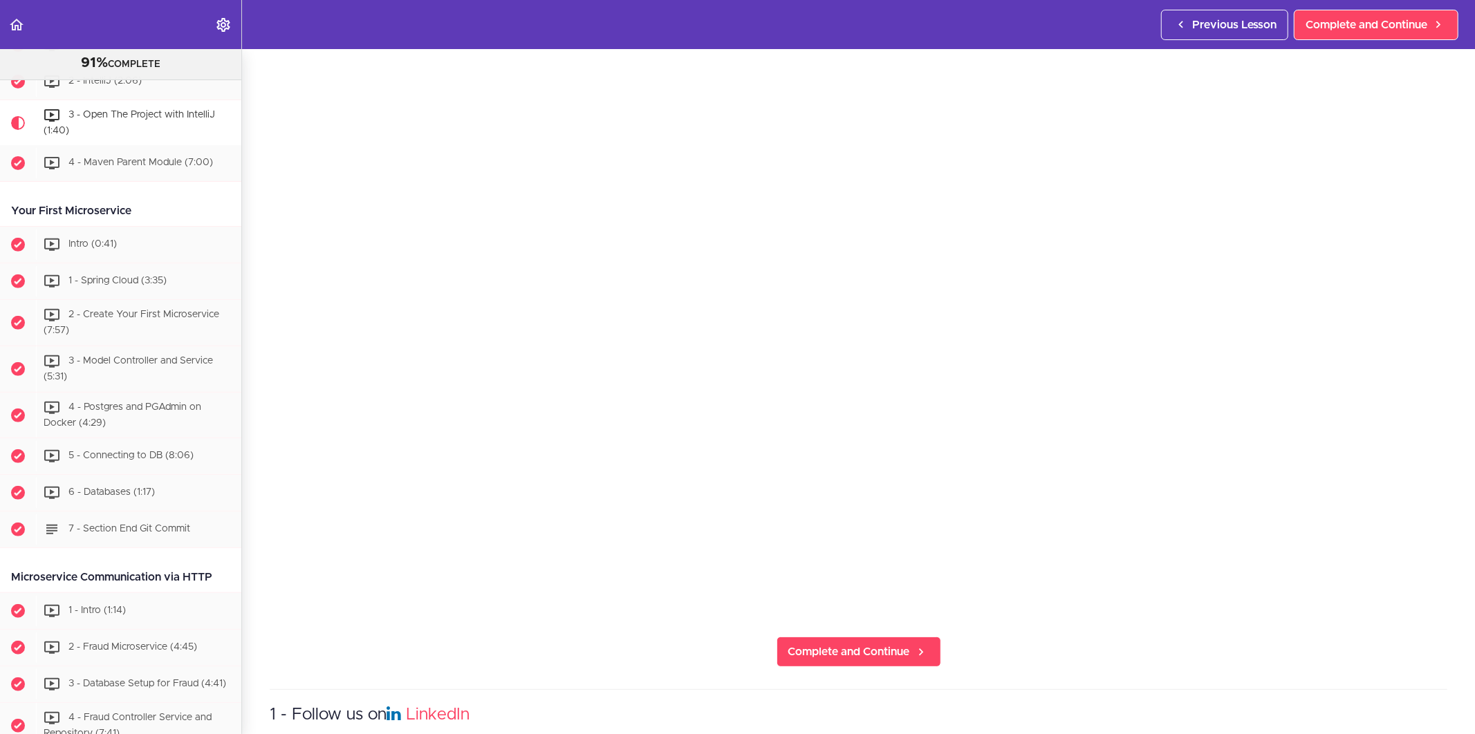
scroll to position [230, 0]
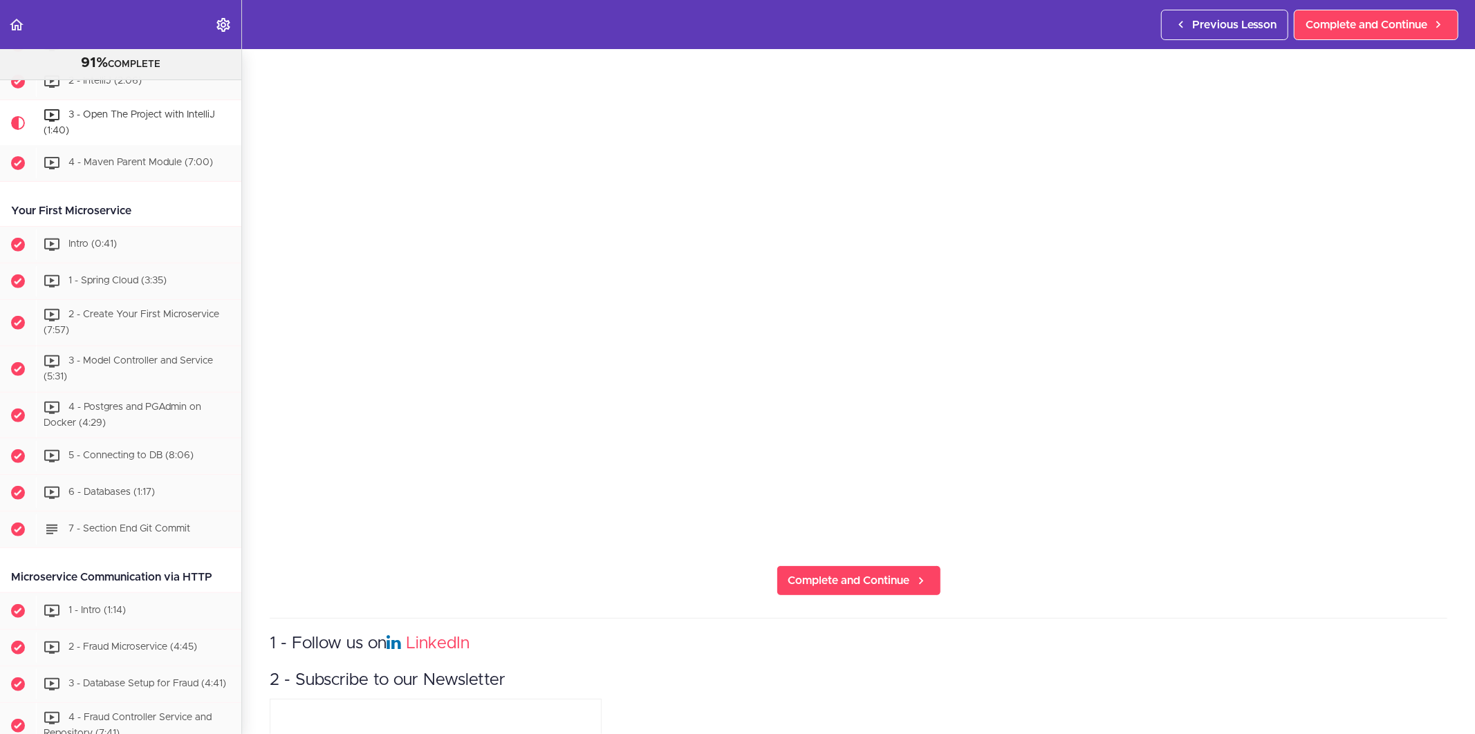
click at [876, 557] on section "Microservices and Distributed Systems 91% COMPLETE Getting Started 1 - Few Word…" at bounding box center [737, 391] width 1475 height 685
click at [876, 573] on span "Complete and Continue" at bounding box center [849, 581] width 122 height 17
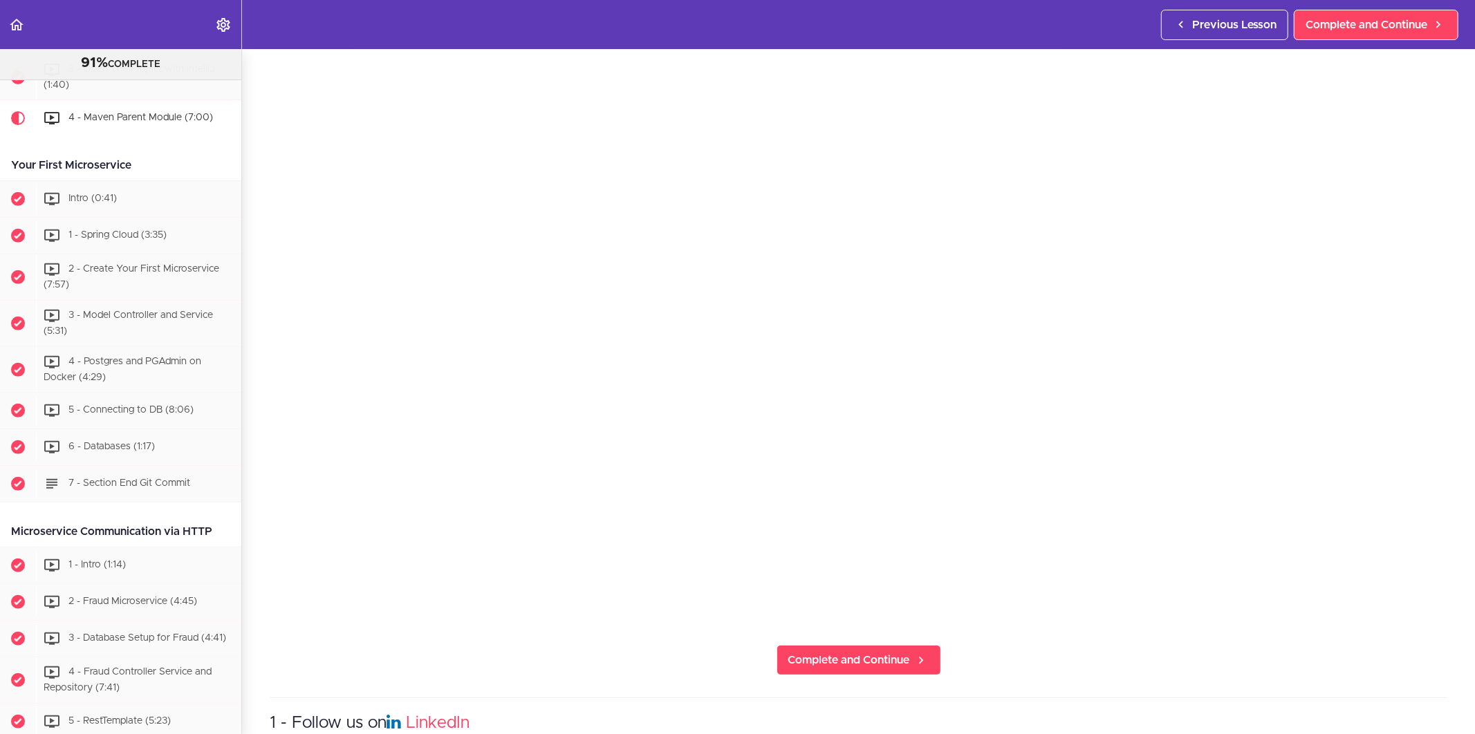
scroll to position [154, 0]
click at [862, 653] on span "Complete and Continue" at bounding box center [849, 657] width 122 height 17
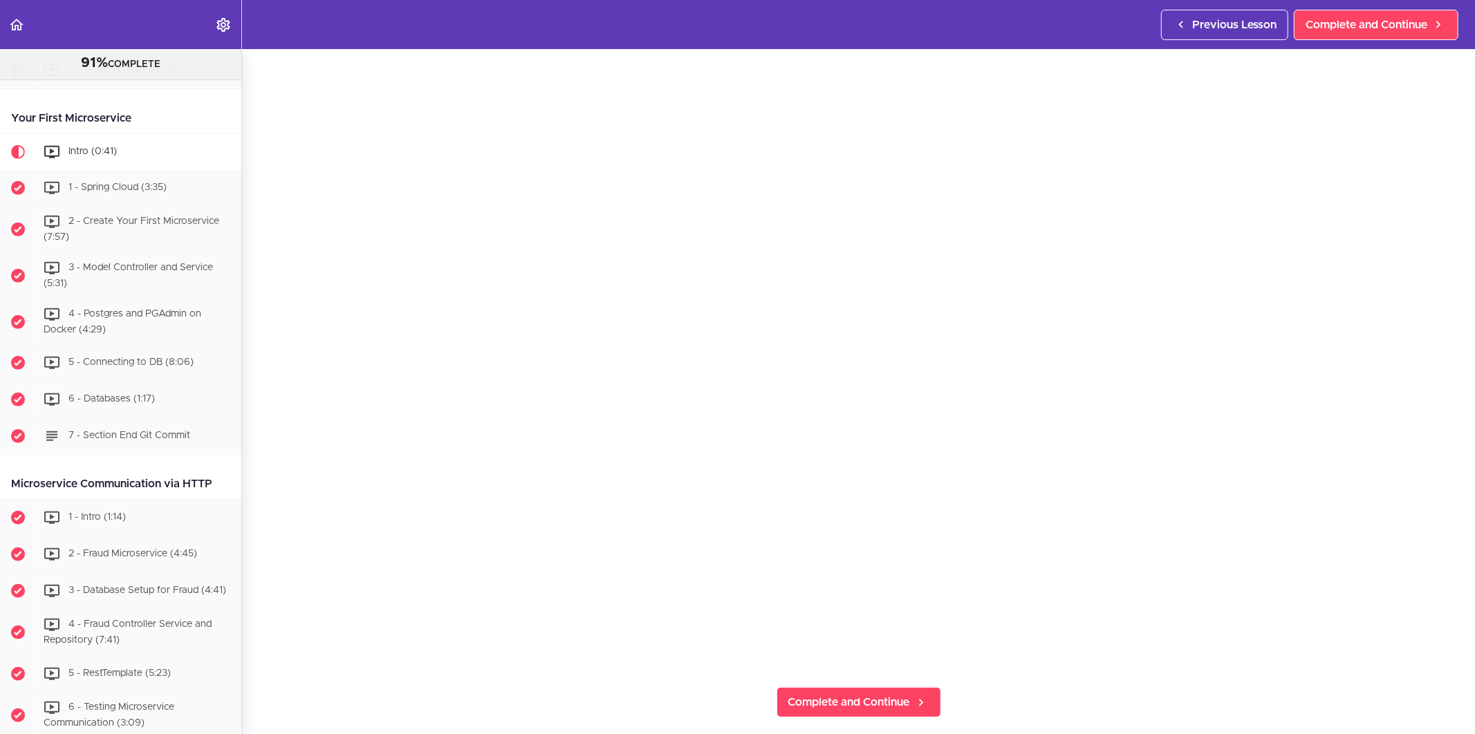
scroll to position [230, 0]
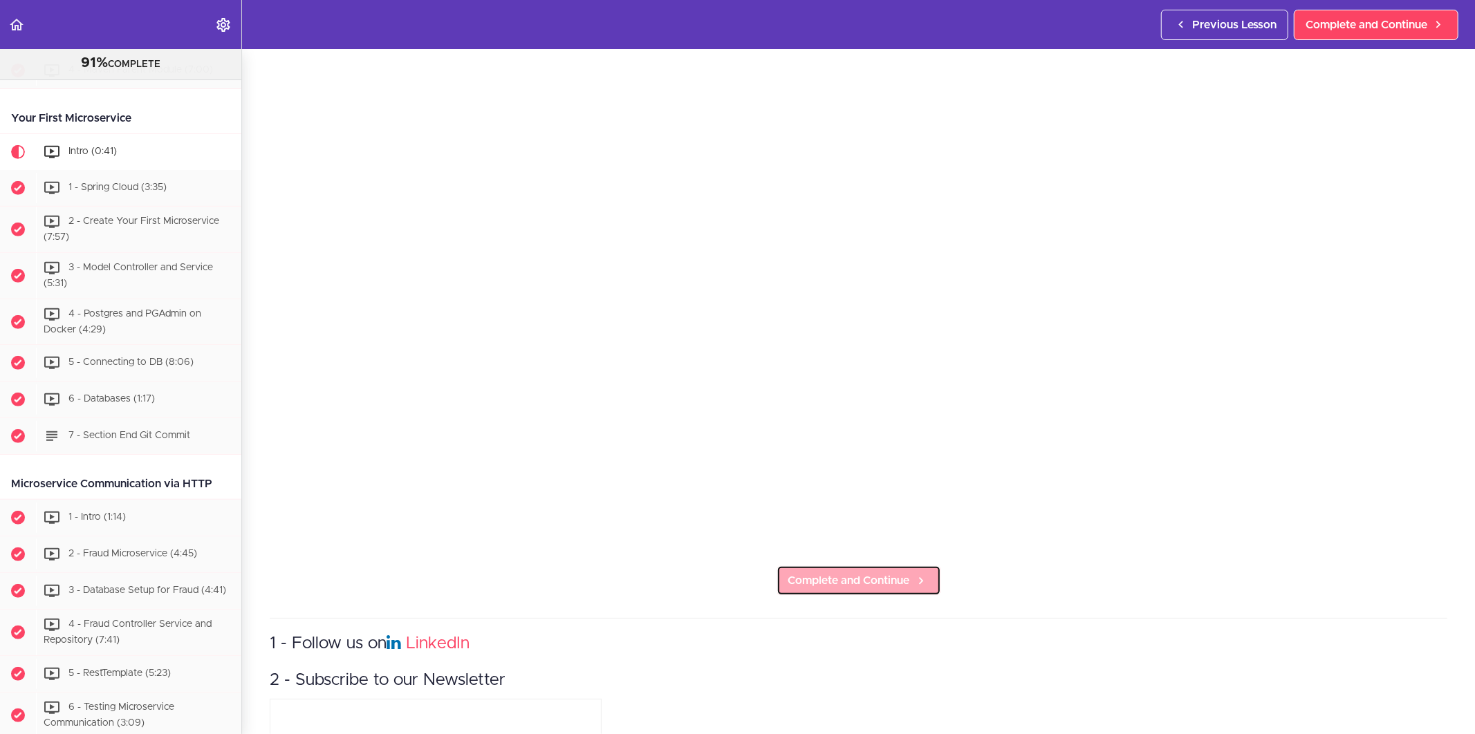
click at [862, 581] on span "Complete and Continue" at bounding box center [849, 581] width 122 height 17
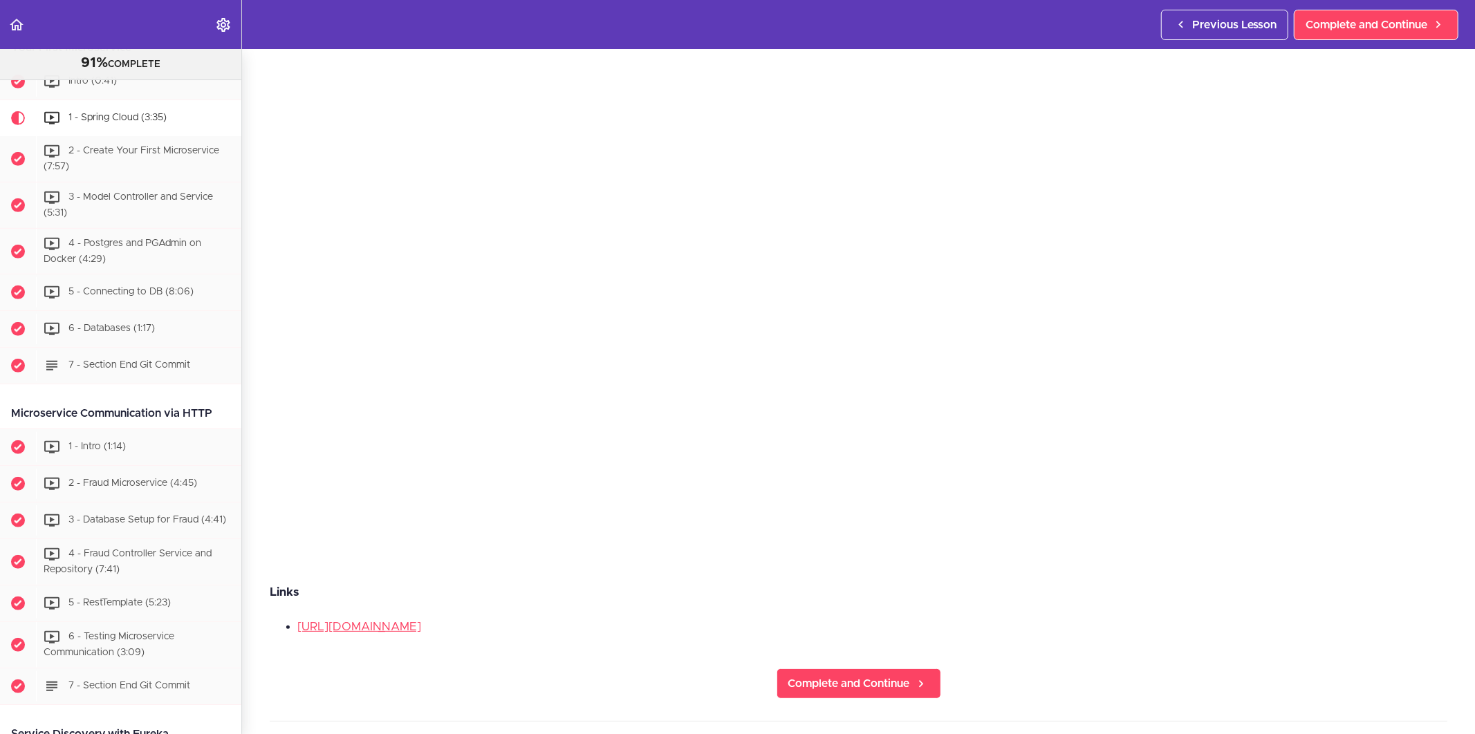
scroll to position [230, 0]
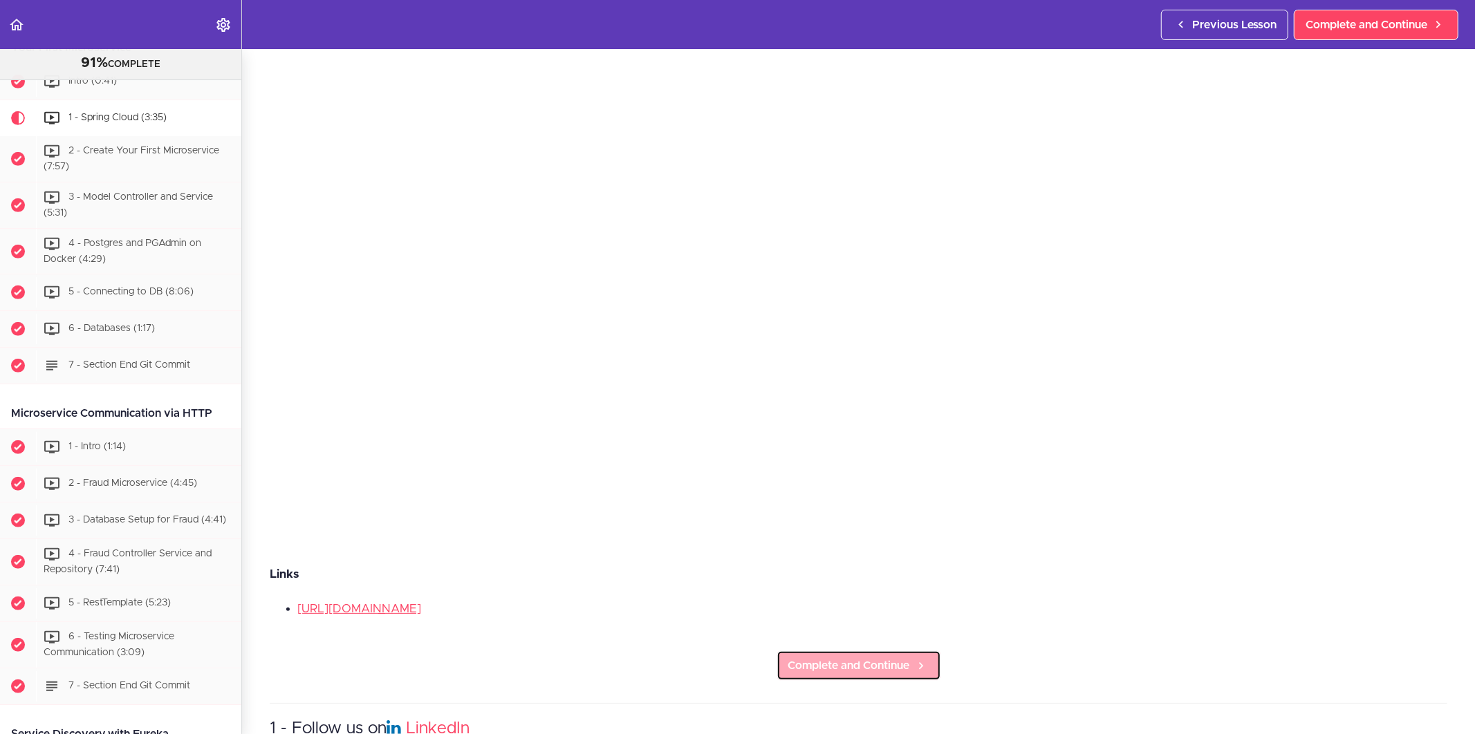
click at [854, 658] on span "Complete and Continue" at bounding box center [849, 666] width 122 height 17
